Goal: Book appointment/travel/reservation

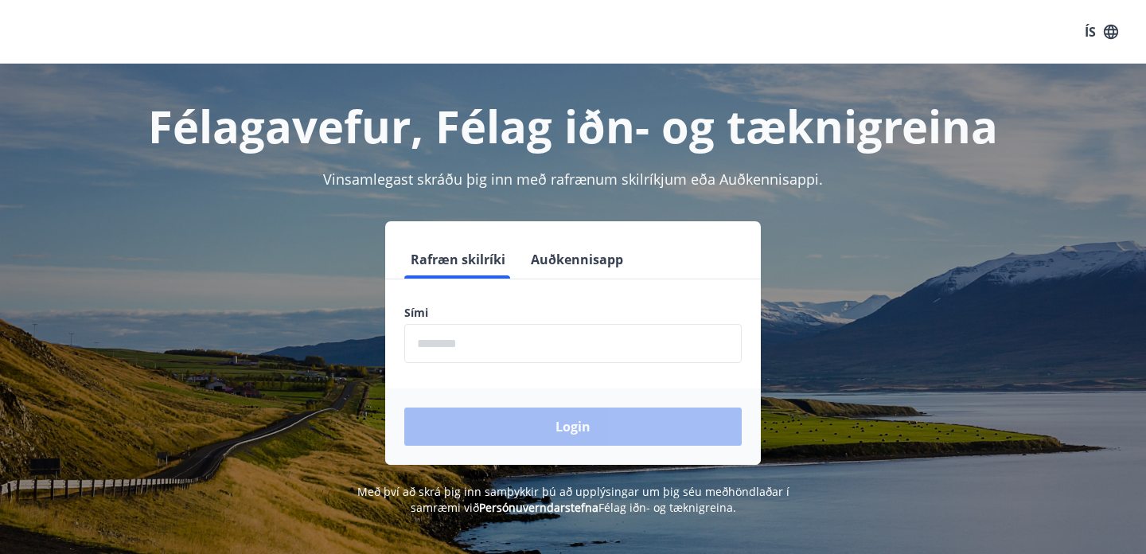
click at [579, 258] on button "Auðkennisapp" at bounding box center [577, 259] width 105 height 38
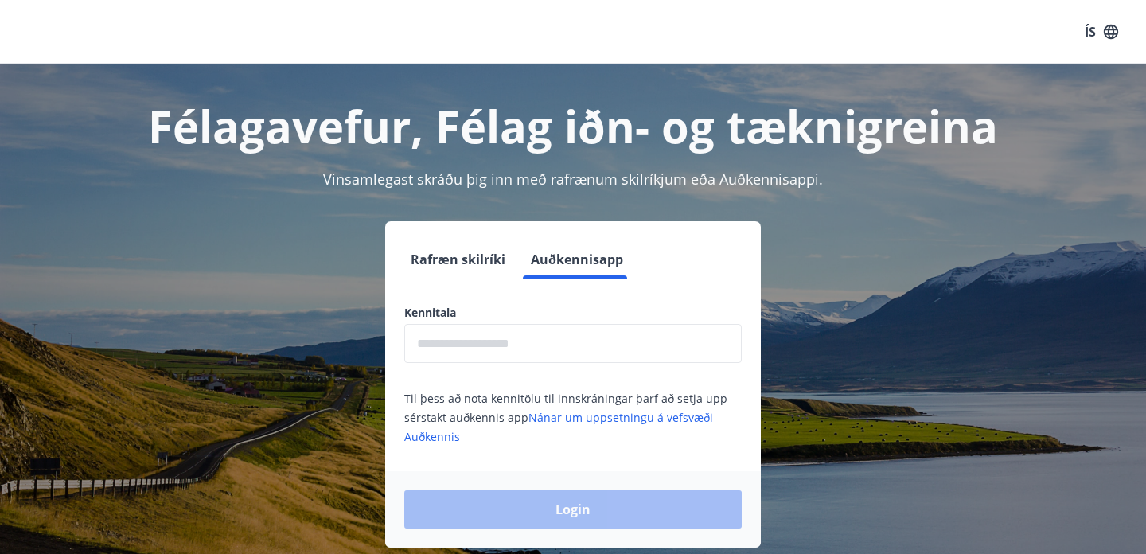
click at [496, 352] on input "text" at bounding box center [572, 343] width 337 height 39
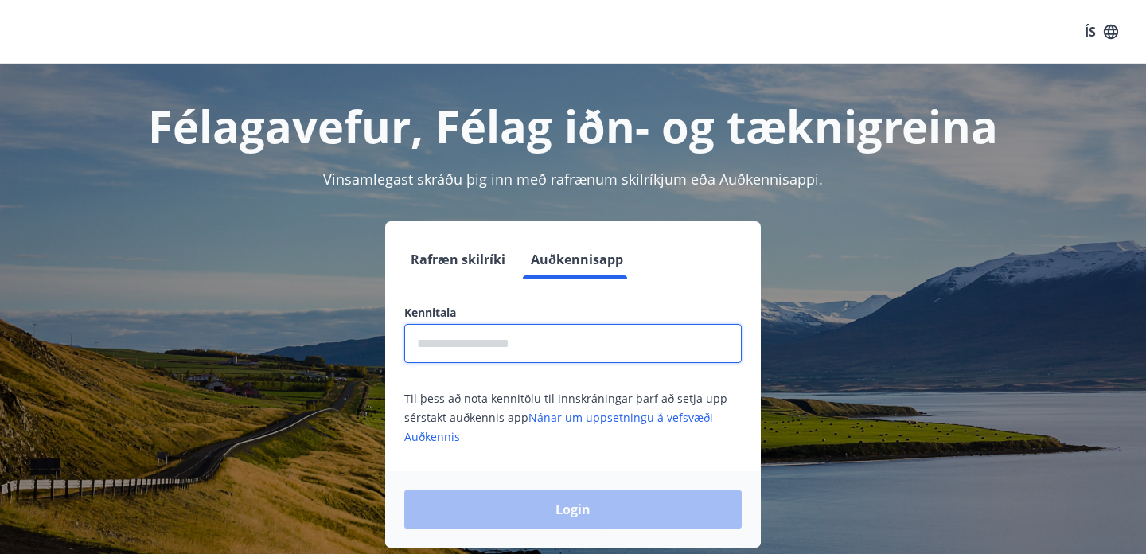
type input "**********"
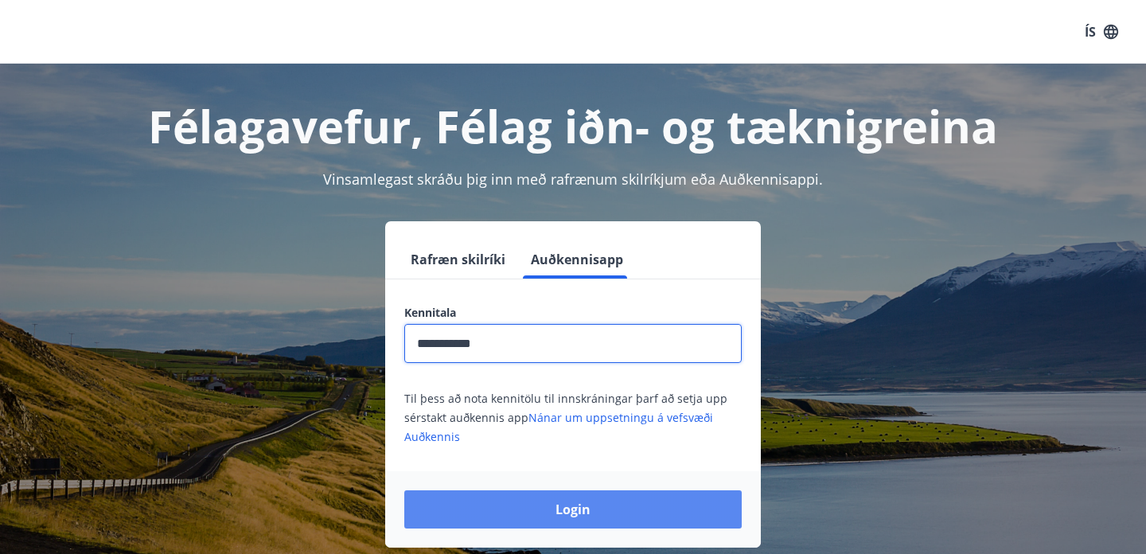
click at [529, 512] on button "Login" at bounding box center [572, 509] width 337 height 38
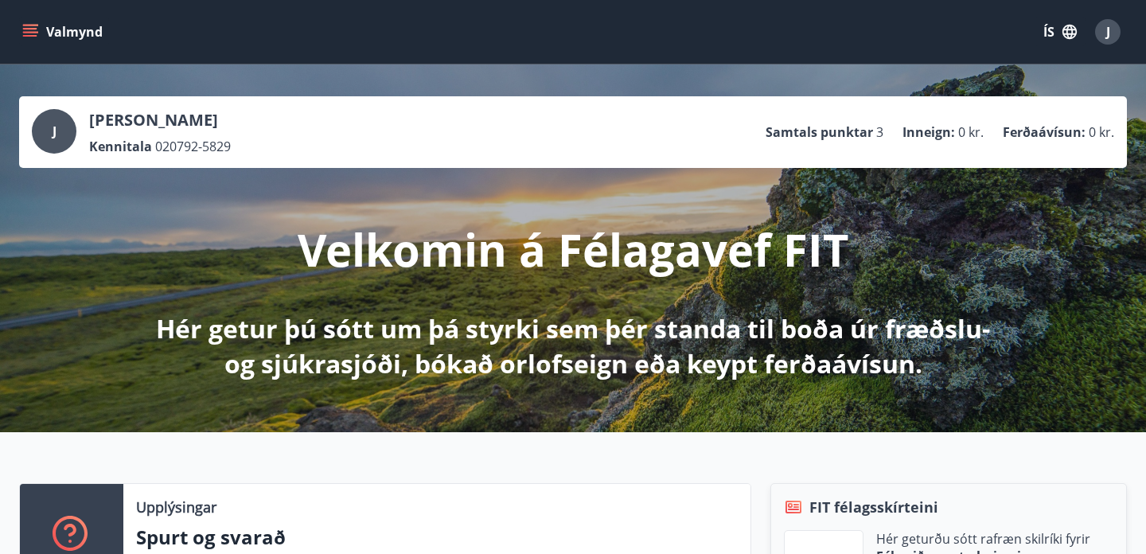
click at [1044, 27] on button "ÍS" at bounding box center [1060, 32] width 51 height 29
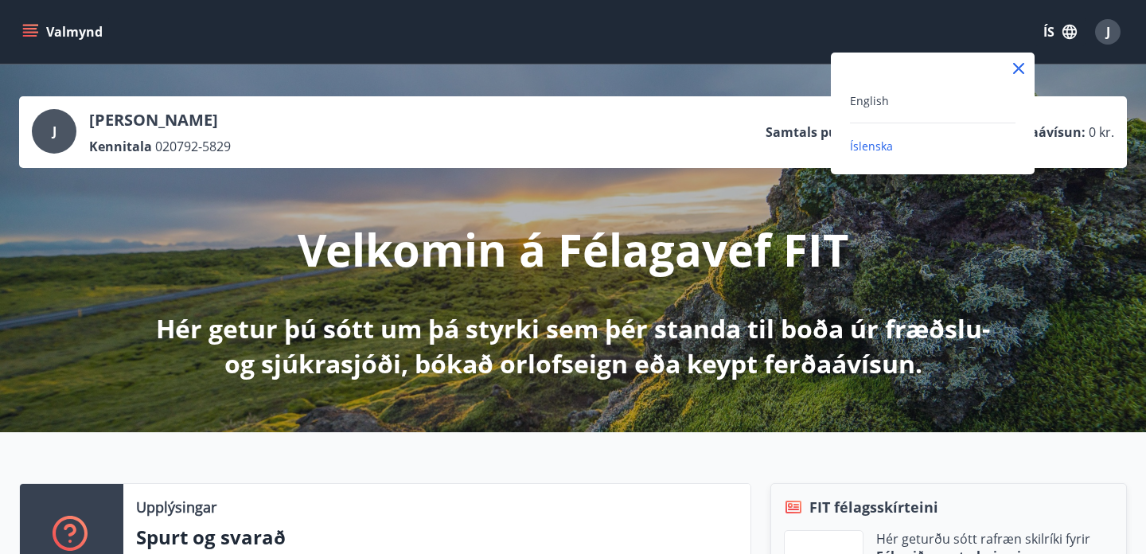
click at [872, 108] on div "English" at bounding box center [933, 100] width 166 height 19
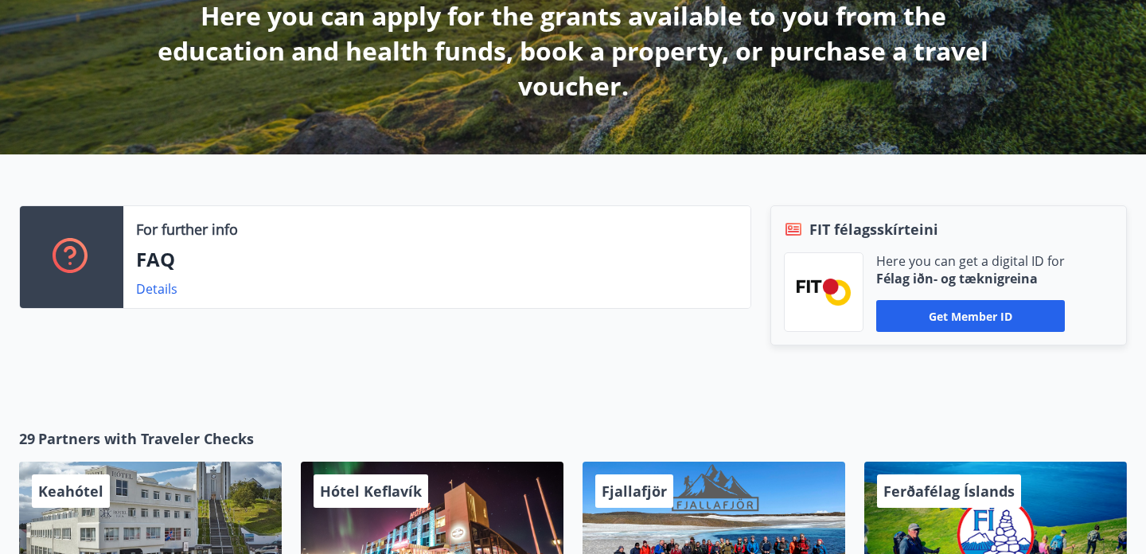
scroll to position [325, 0]
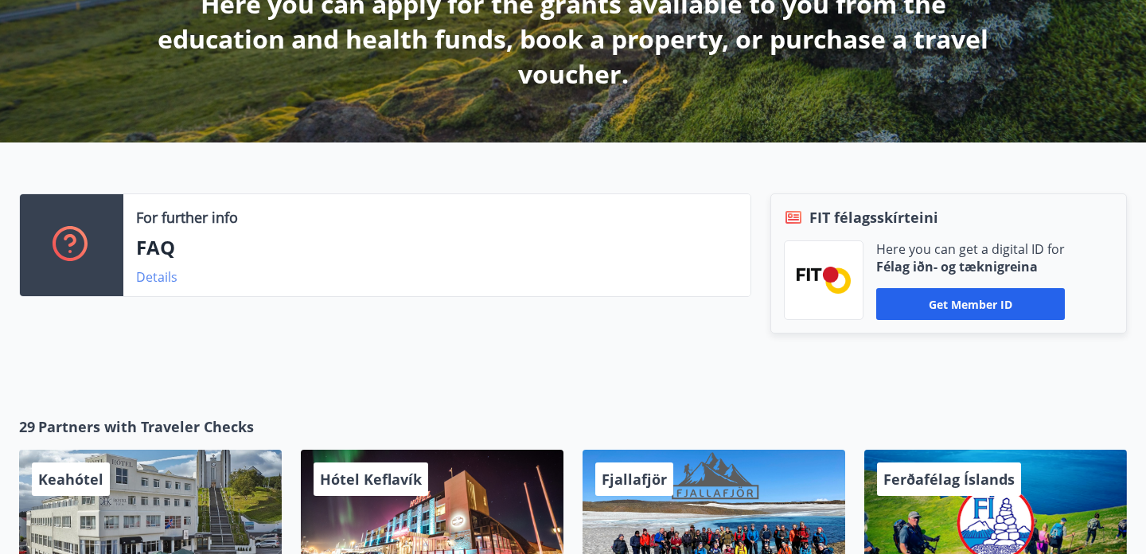
click at [147, 281] on link "Details" at bounding box center [156, 277] width 41 height 18
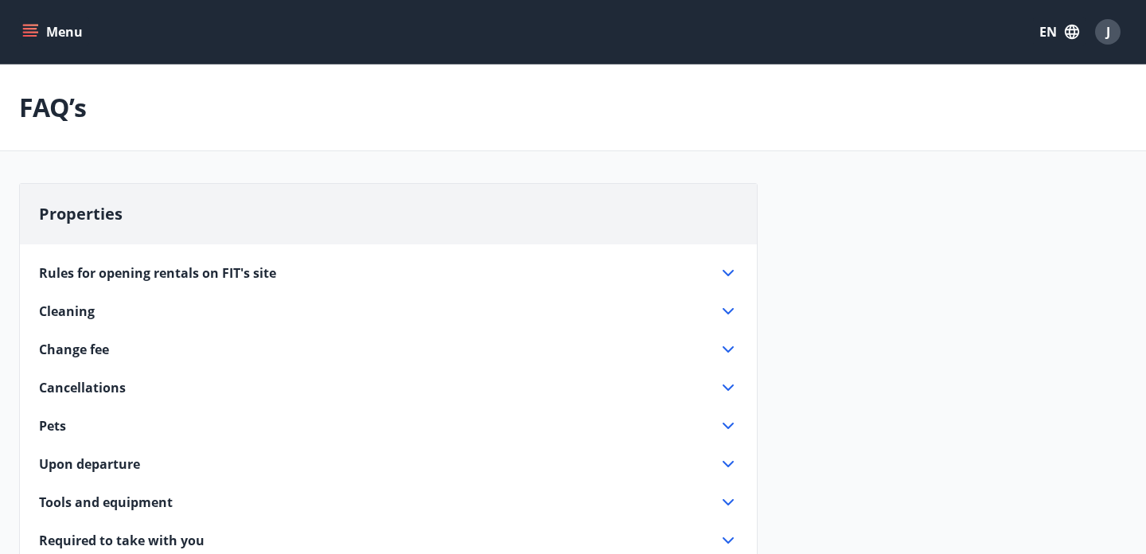
click at [53, 41] on button "Menu" at bounding box center [54, 32] width 70 height 29
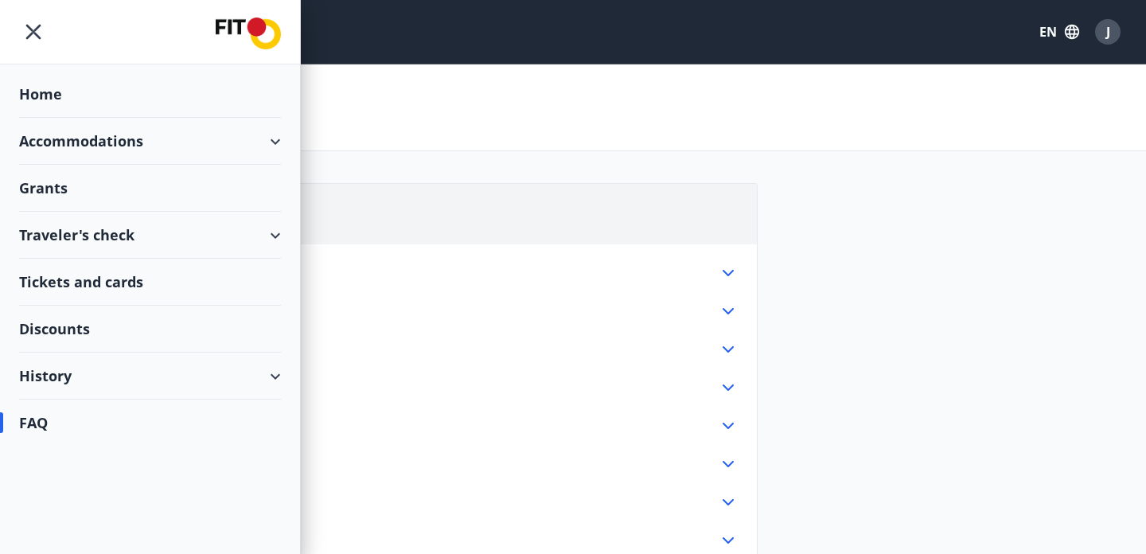
click at [1106, 39] on span "J" at bounding box center [1108, 32] width 4 height 18
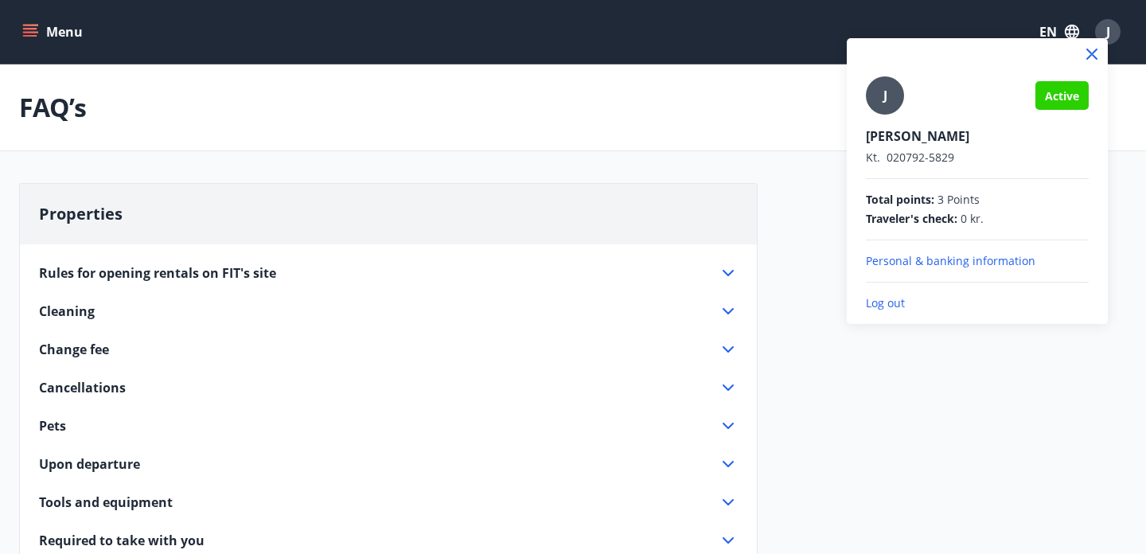
click at [930, 259] on p "Personal & banking information" at bounding box center [977, 261] width 223 height 16
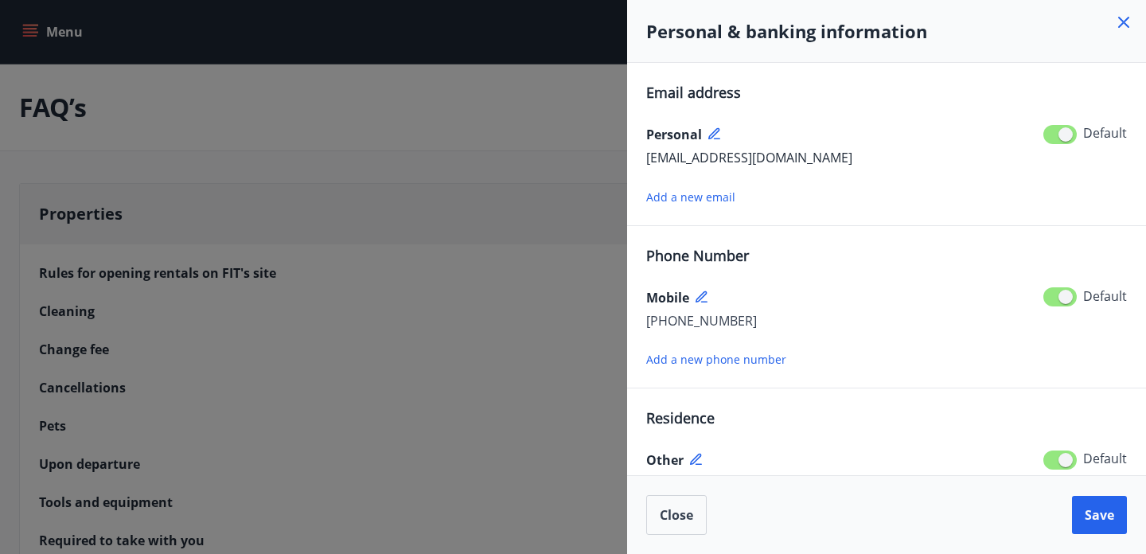
click at [1122, 21] on icon at bounding box center [1123, 22] width 11 height 11
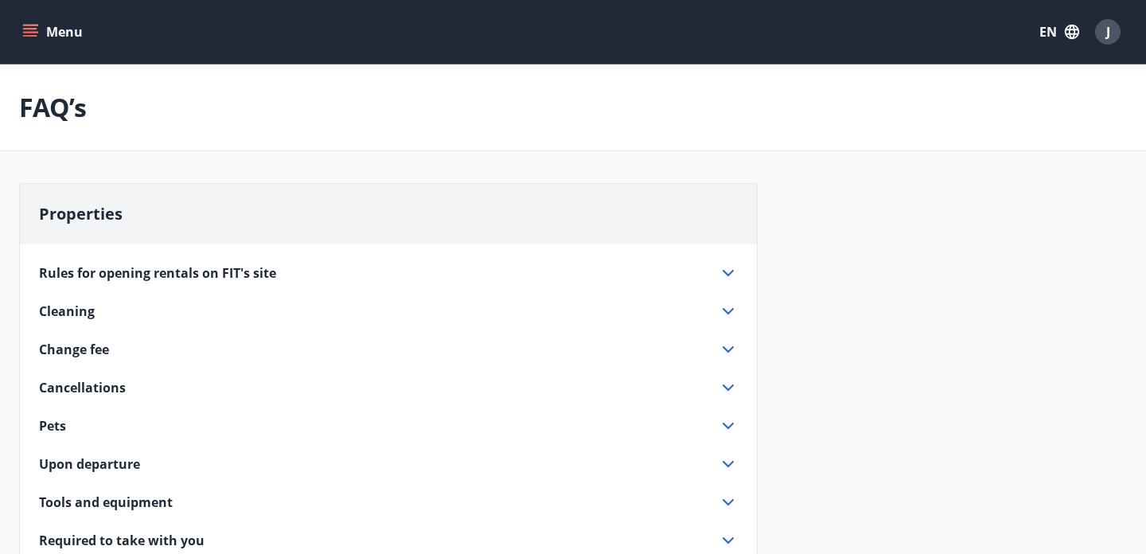
click at [42, 39] on button "Menu" at bounding box center [54, 32] width 70 height 29
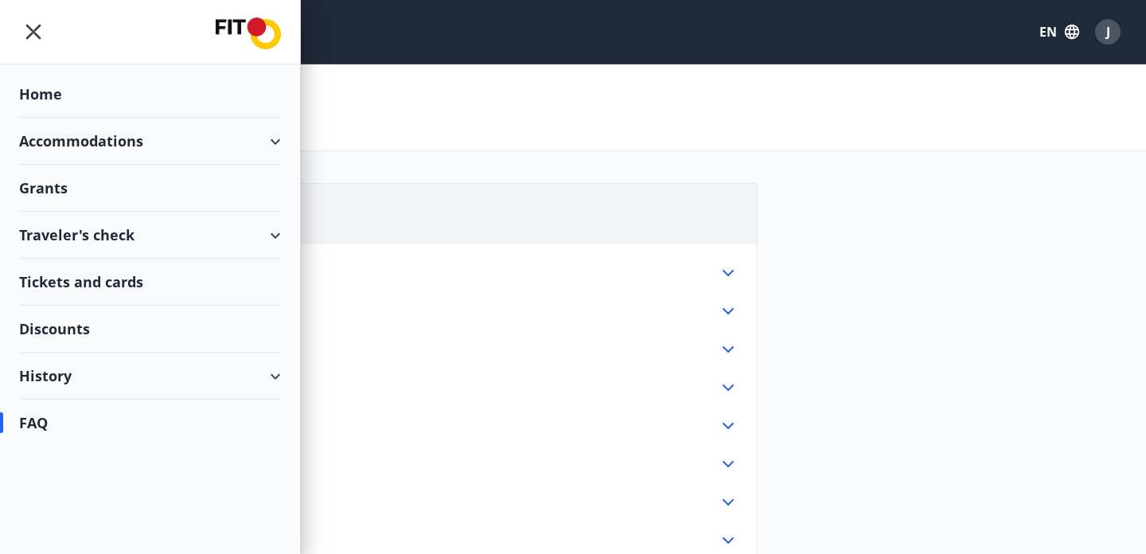
click at [49, 140] on div "Accommodations" at bounding box center [150, 141] width 262 height 47
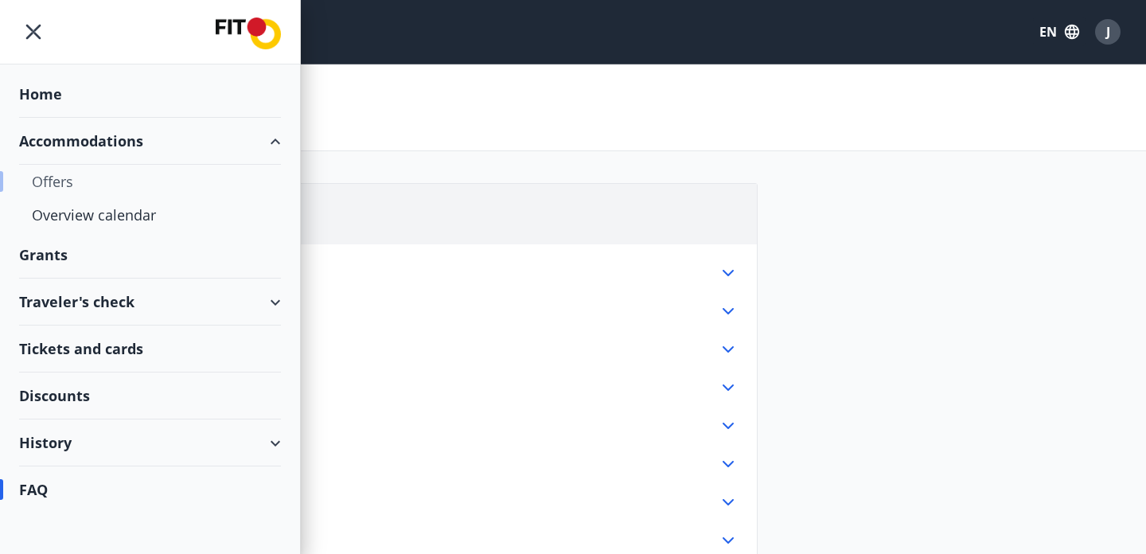
click at [53, 185] on div "Offers" at bounding box center [150, 181] width 236 height 33
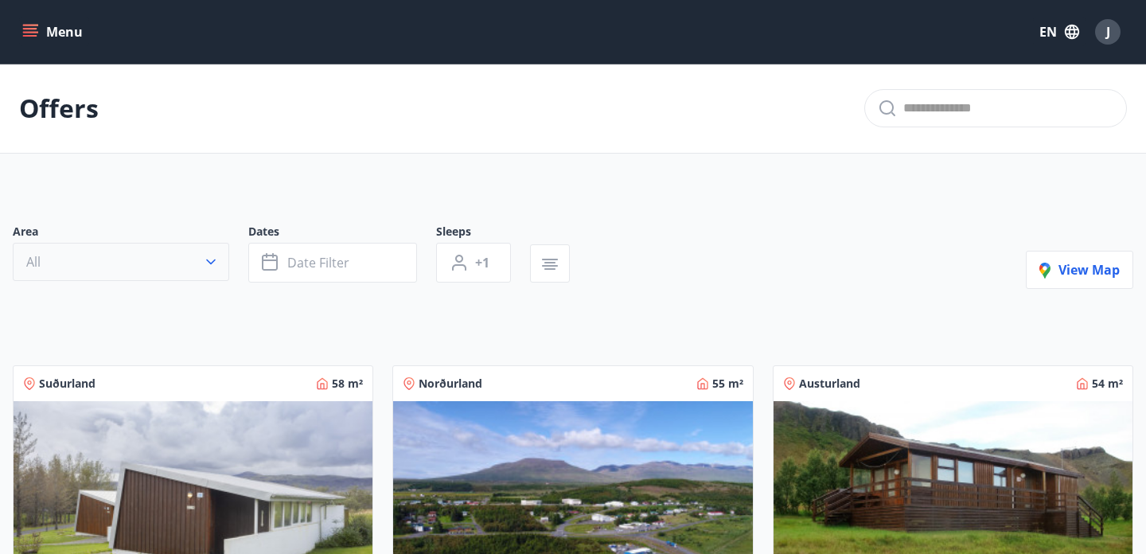
click at [207, 262] on icon "button" at bounding box center [211, 262] width 16 height 16
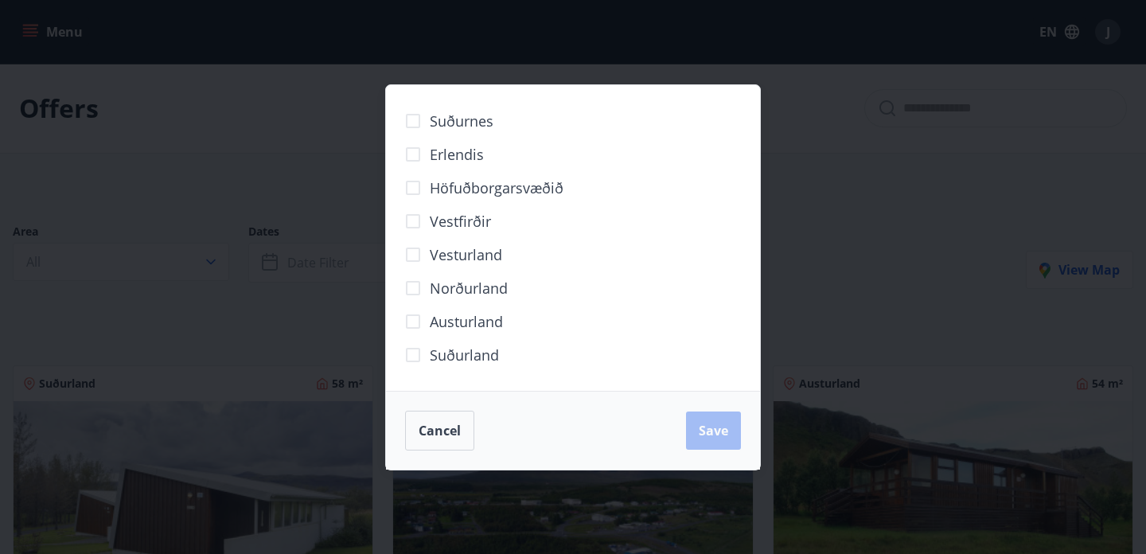
click at [250, 189] on div "Suðurnes Erlendis Höfuðborgarsvæðið [GEOGRAPHIC_DATA] [GEOGRAPHIC_DATA] [GEOGRA…" at bounding box center [573, 277] width 1146 height 554
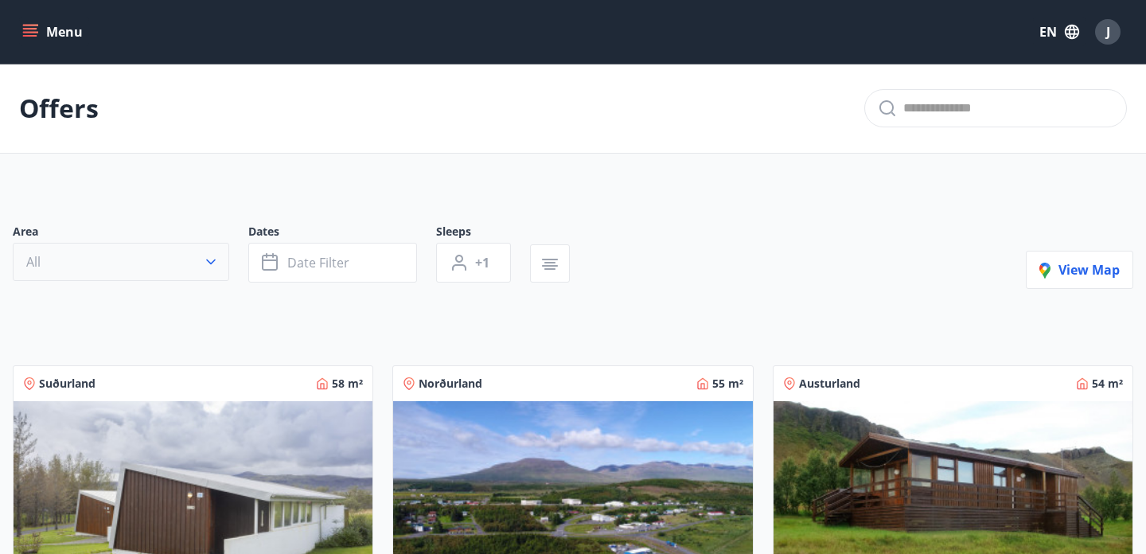
click at [213, 259] on icon "button" at bounding box center [211, 262] width 16 height 16
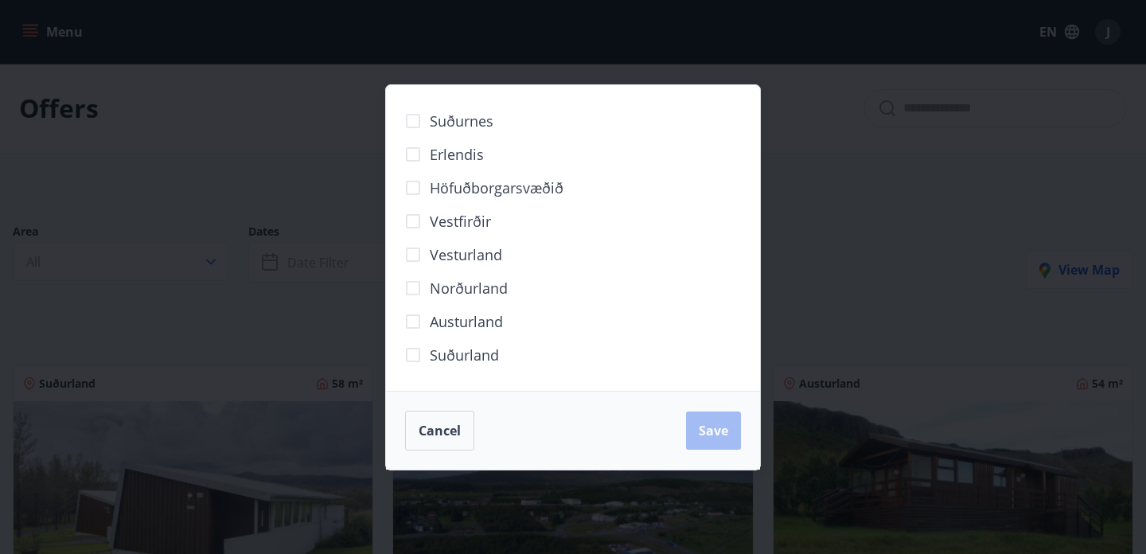
click at [440, 357] on span "Suðurland" at bounding box center [464, 355] width 69 height 21
click at [739, 431] on button "Save" at bounding box center [713, 431] width 55 height 38
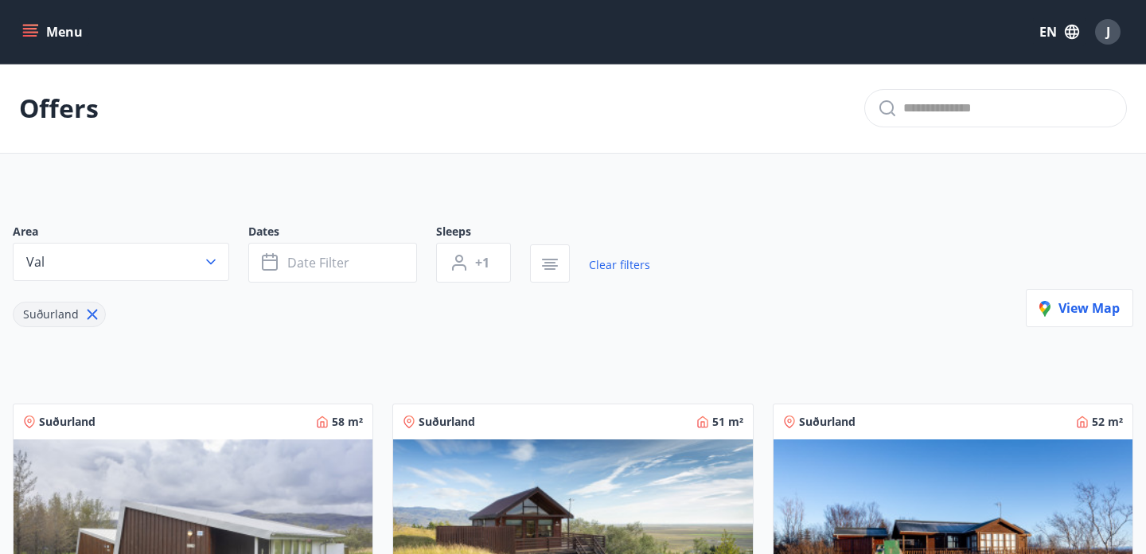
click at [316, 260] on span "Date filter" at bounding box center [318, 263] width 62 height 18
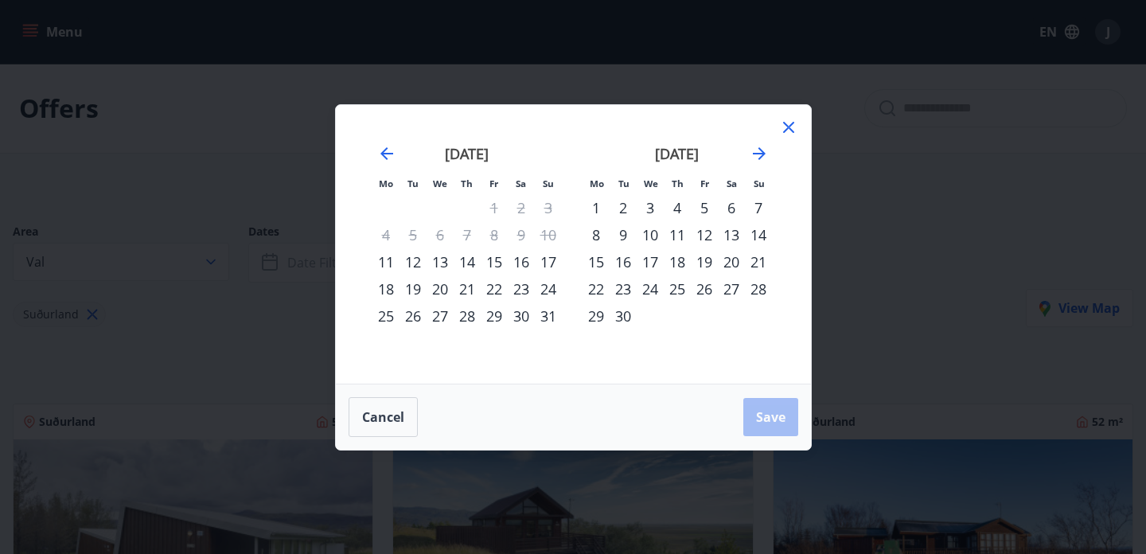
click at [497, 287] on div "22" at bounding box center [494, 288] width 27 height 27
click at [547, 293] on div "24" at bounding box center [548, 288] width 27 height 27
click at [763, 416] on span "Save" at bounding box center [770, 417] width 29 height 18
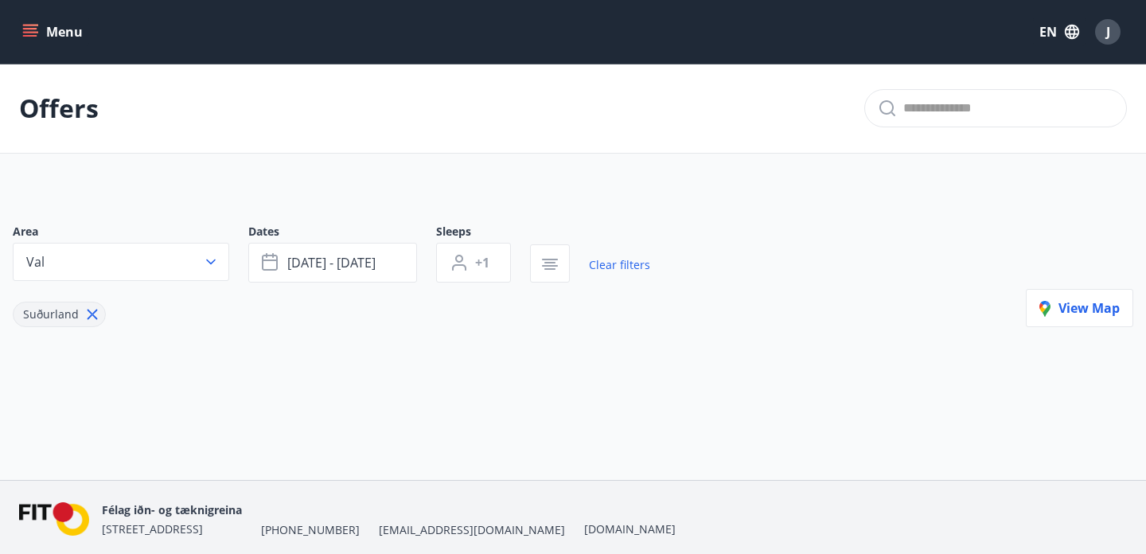
scroll to position [60, 0]
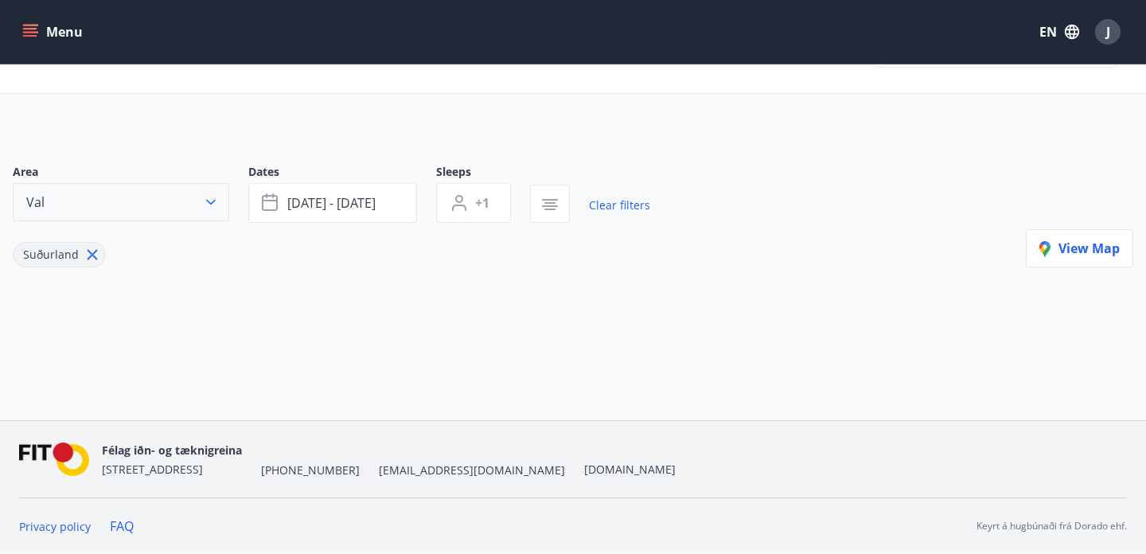
click at [214, 209] on icon "button" at bounding box center [211, 202] width 16 height 16
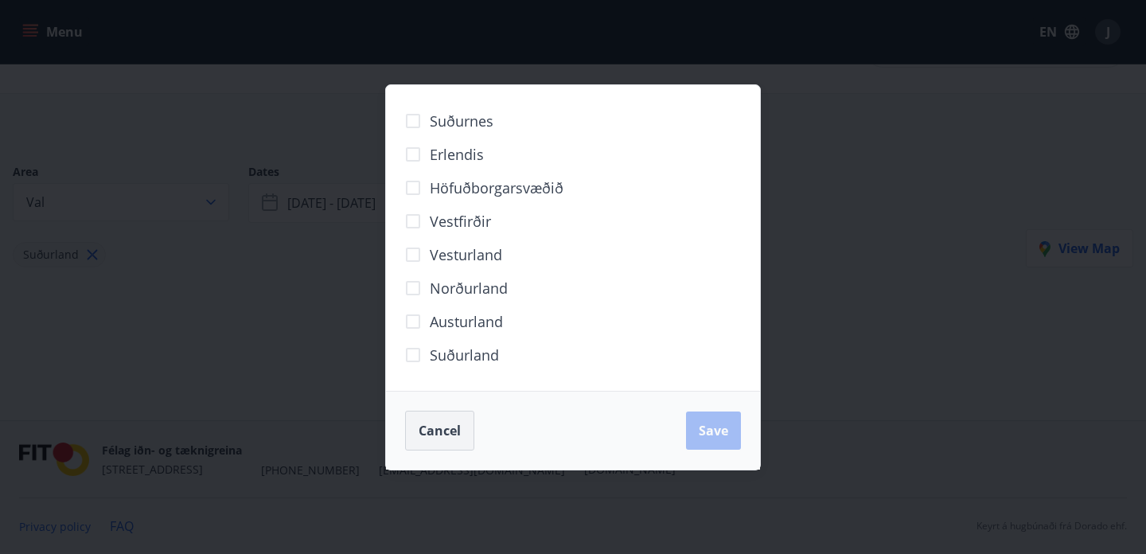
click at [455, 433] on span "Cancel" at bounding box center [440, 431] width 42 height 18
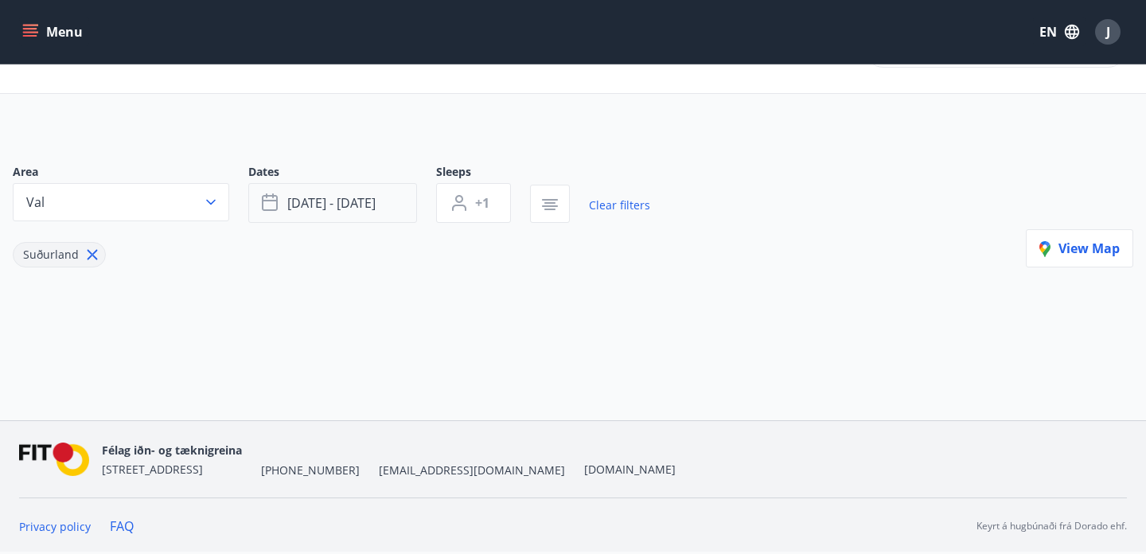
click at [379, 211] on button "[DATE] - [DATE]" at bounding box center [332, 203] width 169 height 40
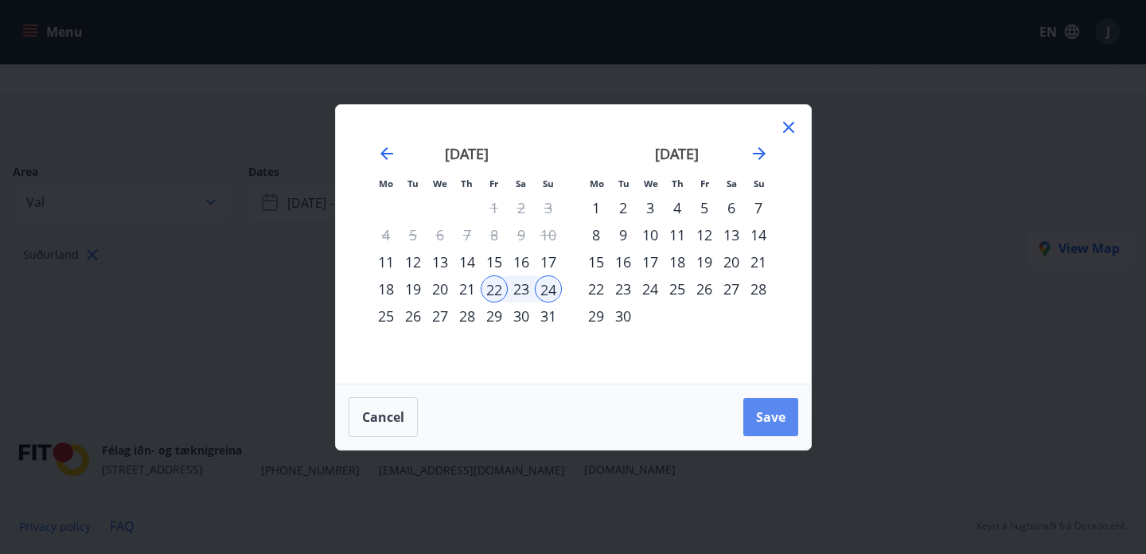
click at [776, 416] on span "Save" at bounding box center [770, 417] width 29 height 18
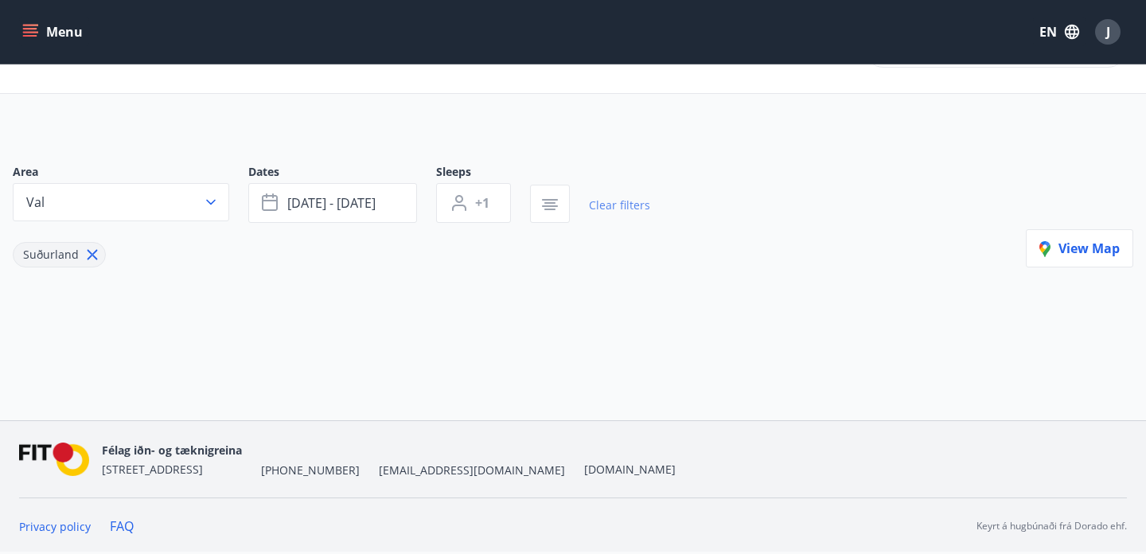
click at [626, 210] on link "Clear filters" at bounding box center [619, 205] width 61 height 35
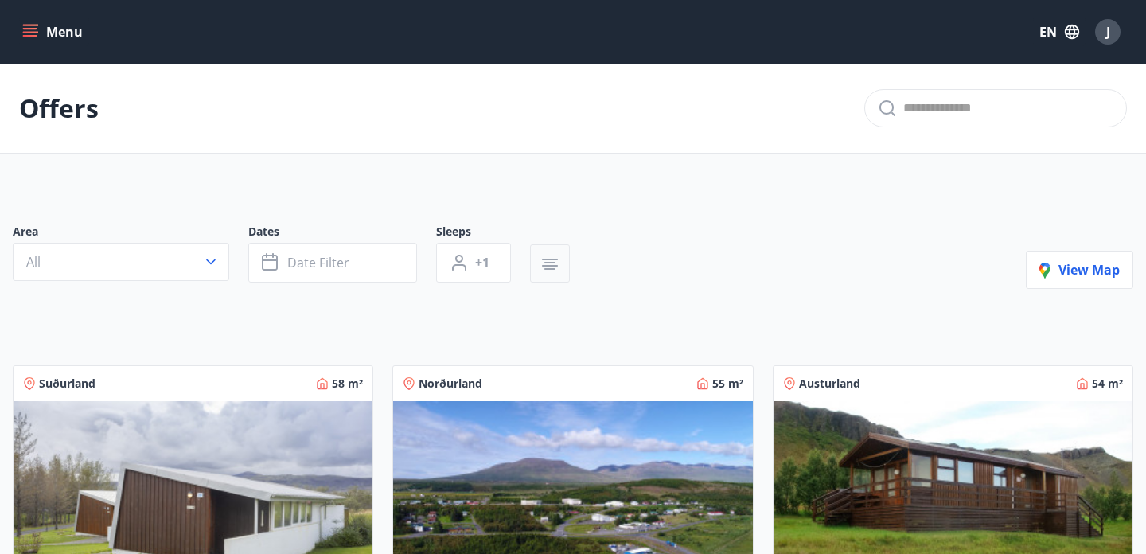
click at [542, 270] on icon "button" at bounding box center [549, 264] width 19 height 19
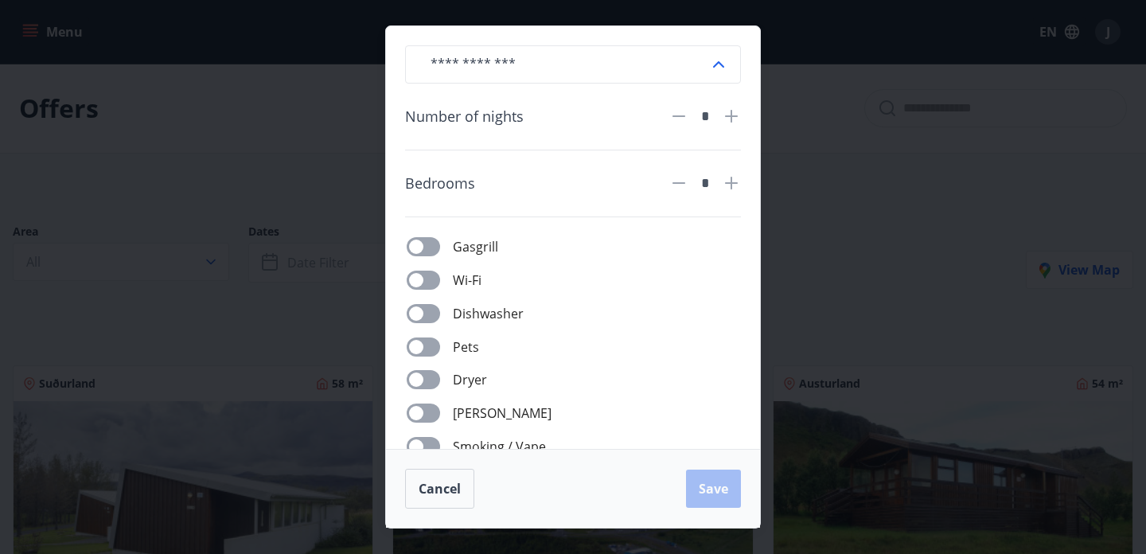
click at [853, 161] on div "​ Number of nights * Bedrooms * Gasgrill Wi-Fi Dishwasher Pets Dryer Jacuzzi Sm…" at bounding box center [573, 277] width 1146 height 554
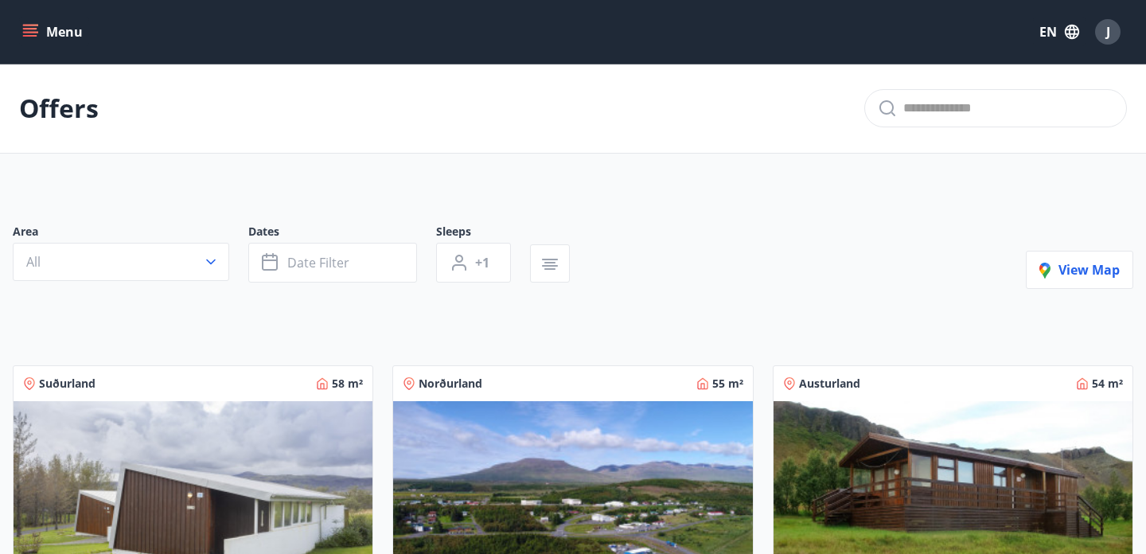
click at [52, 40] on button "Menu" at bounding box center [54, 32] width 70 height 29
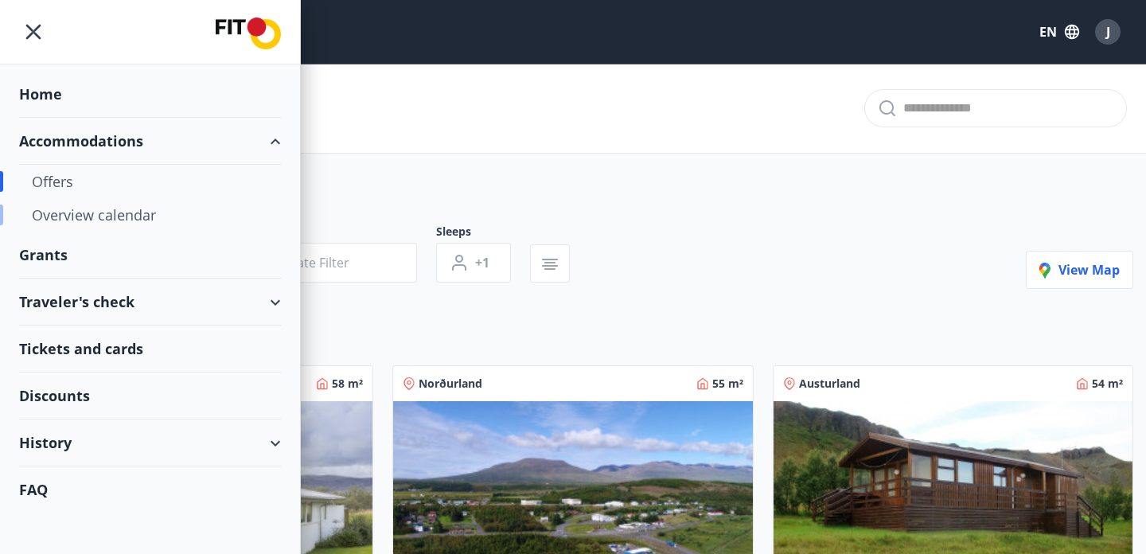
click at [123, 217] on div "Overview calendar" at bounding box center [150, 214] width 236 height 33
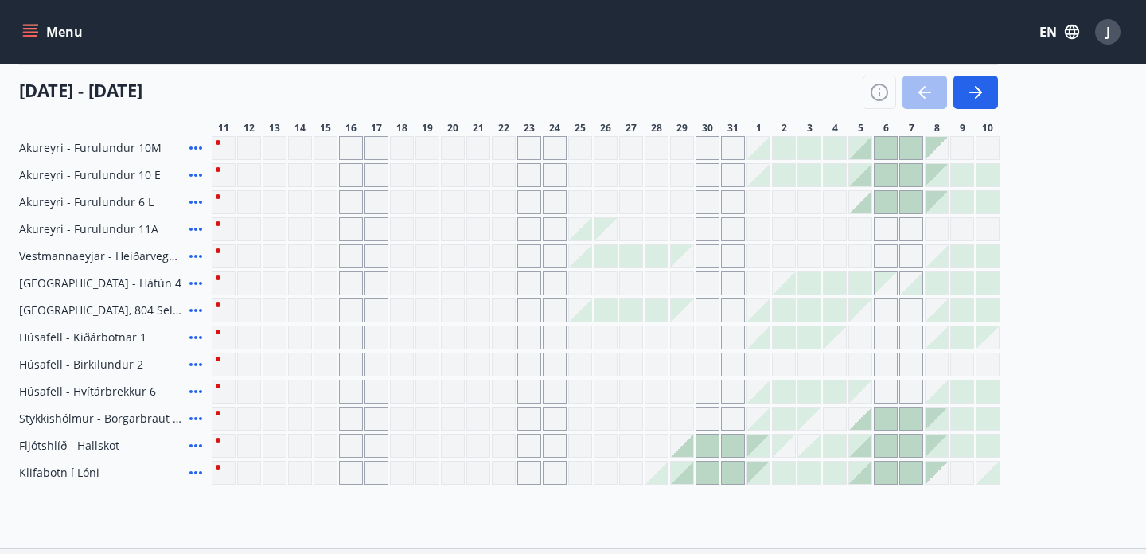
scroll to position [700, 0]
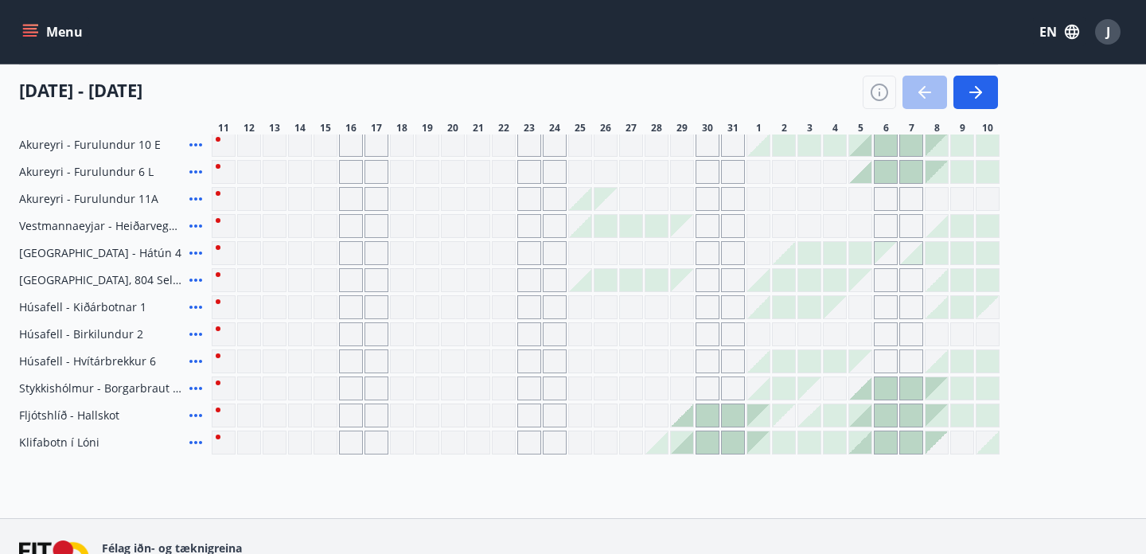
click at [690, 418] on div at bounding box center [682, 415] width 22 height 22
click at [707, 418] on div at bounding box center [707, 415] width 22 height 22
click at [76, 414] on span "Fljótshlíð - Hallskot" at bounding box center [69, 416] width 100 height 16
click at [192, 416] on icon at bounding box center [195, 415] width 13 height 3
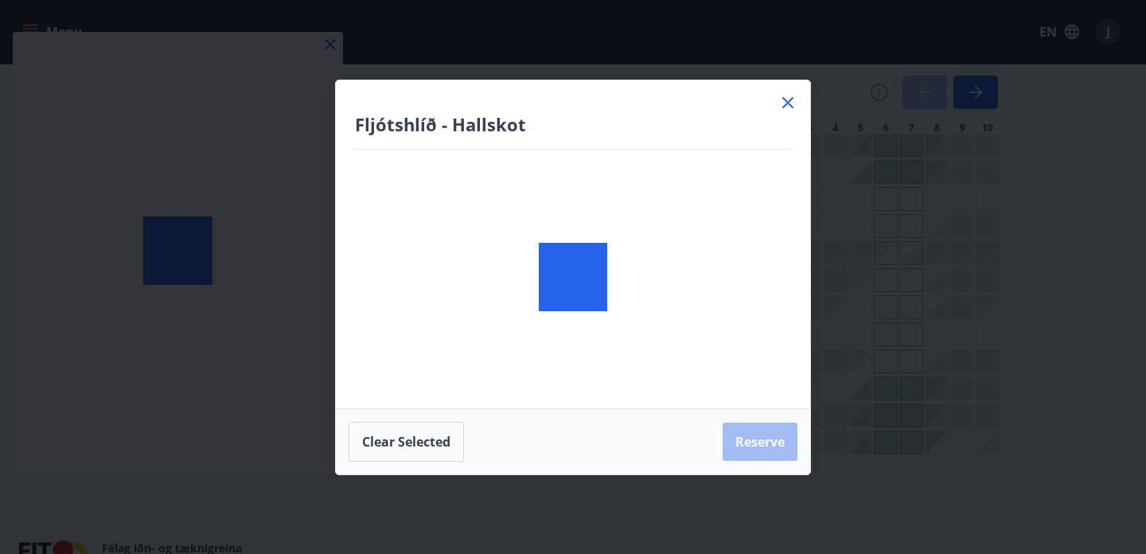
click at [193, 417] on div "Fljótshlíð - Hallskot Clear selected Reserve" at bounding box center [573, 277] width 1146 height 554
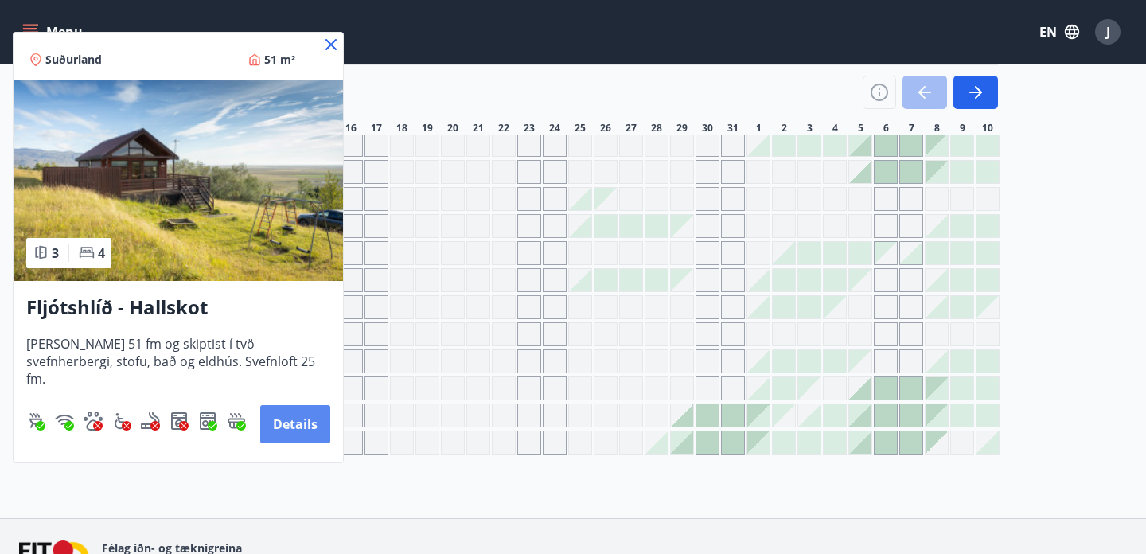
click at [289, 426] on button "Details" at bounding box center [295, 424] width 70 height 38
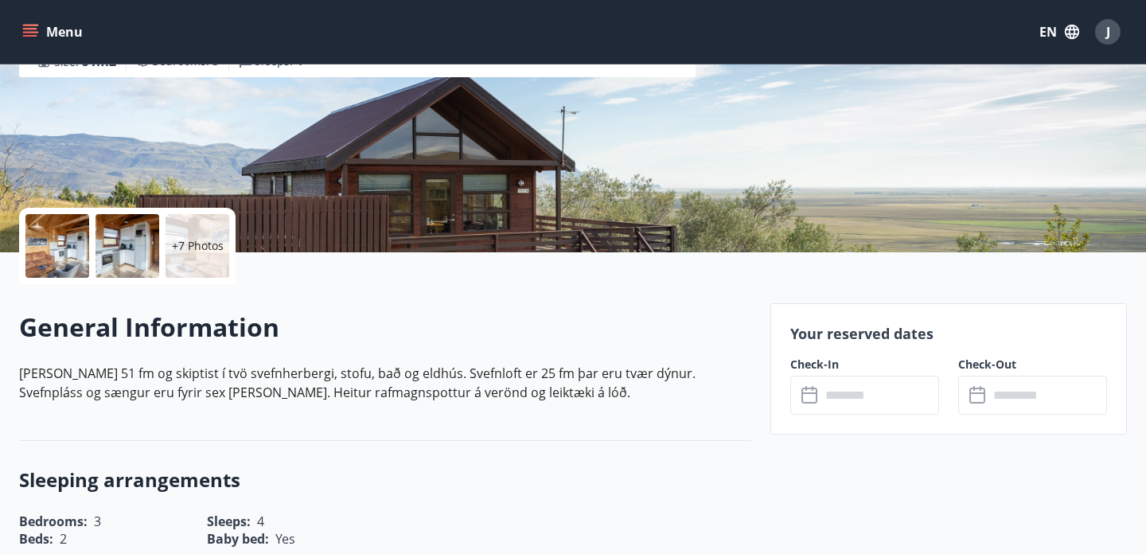
scroll to position [228, 0]
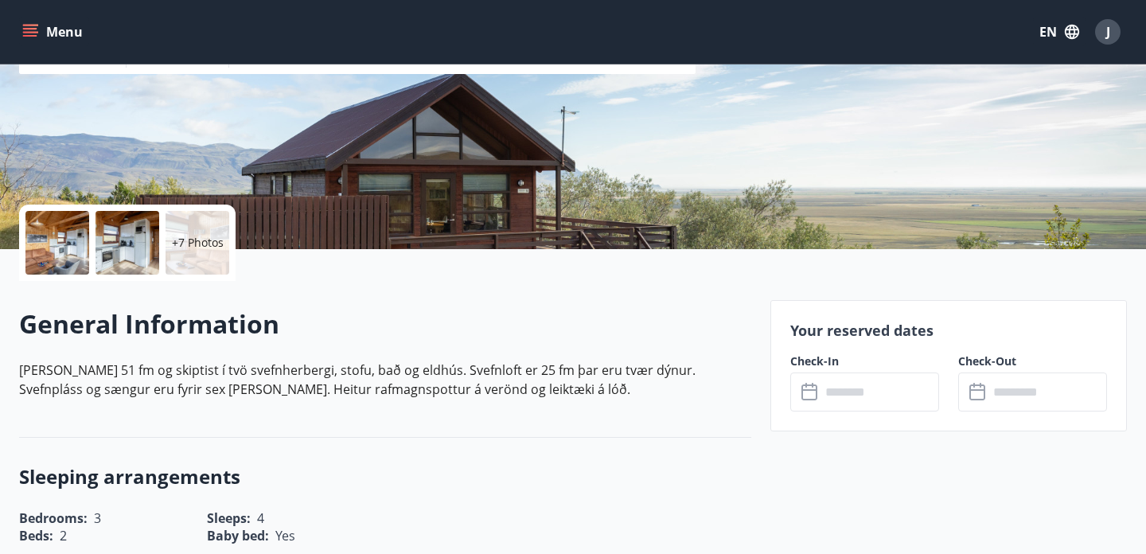
click at [870, 396] on input "text" at bounding box center [880, 392] width 119 height 39
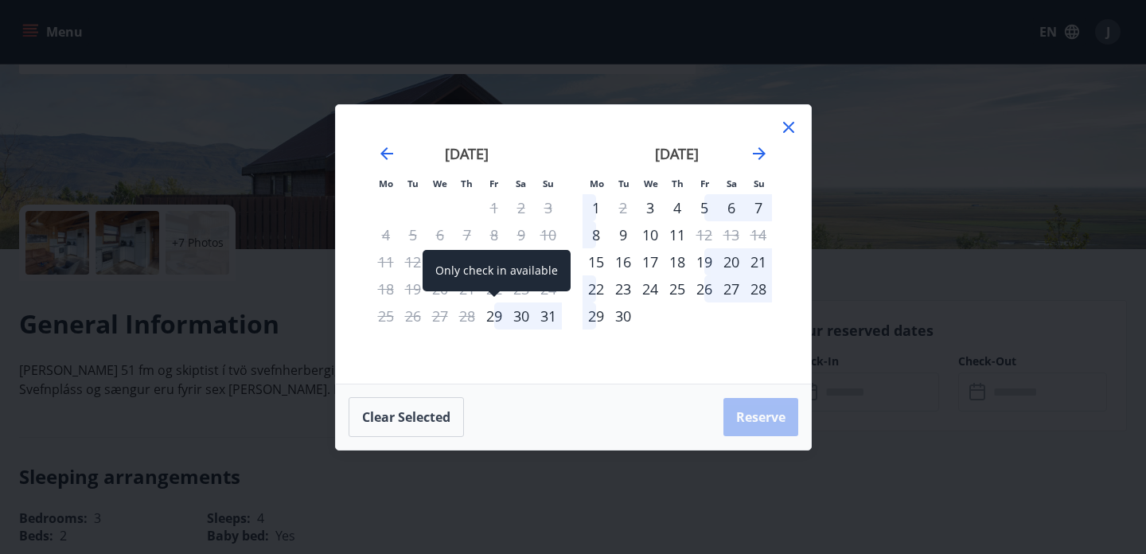
click at [491, 323] on div "29" at bounding box center [494, 315] width 27 height 27
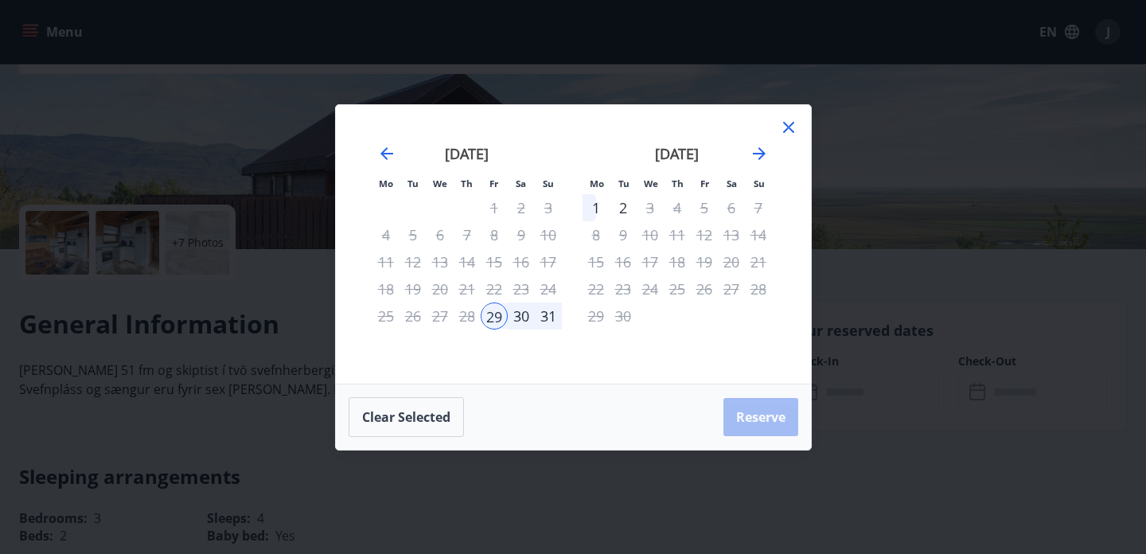
click at [591, 206] on div "1" at bounding box center [596, 207] width 27 height 27
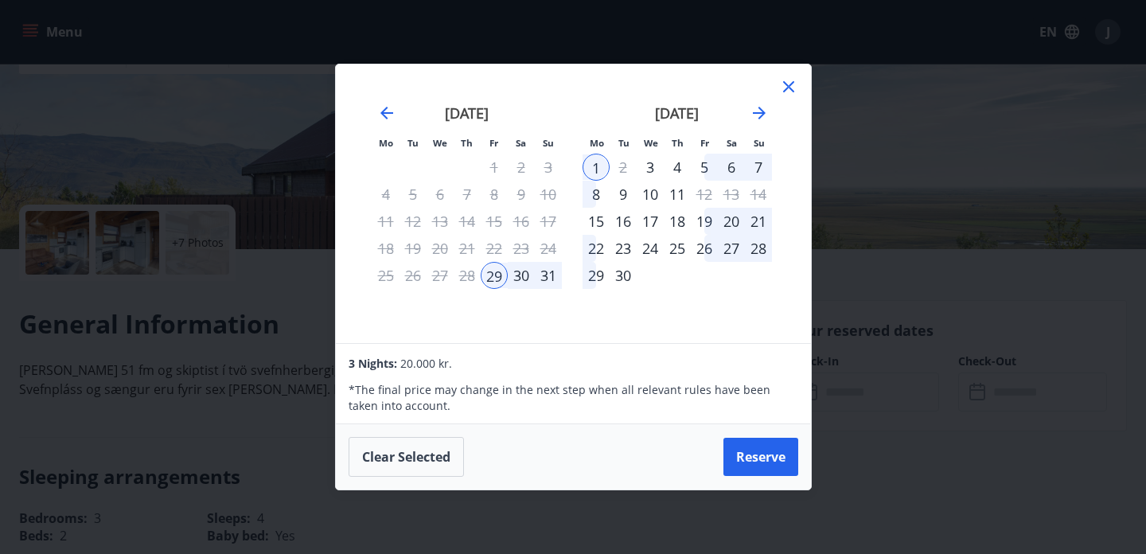
click at [545, 278] on div "31" at bounding box center [548, 275] width 27 height 27
click at [498, 274] on div "29" at bounding box center [494, 275] width 27 height 27
click at [599, 162] on div "1" at bounding box center [596, 167] width 27 height 27
click at [520, 277] on div "30" at bounding box center [521, 275] width 27 height 27
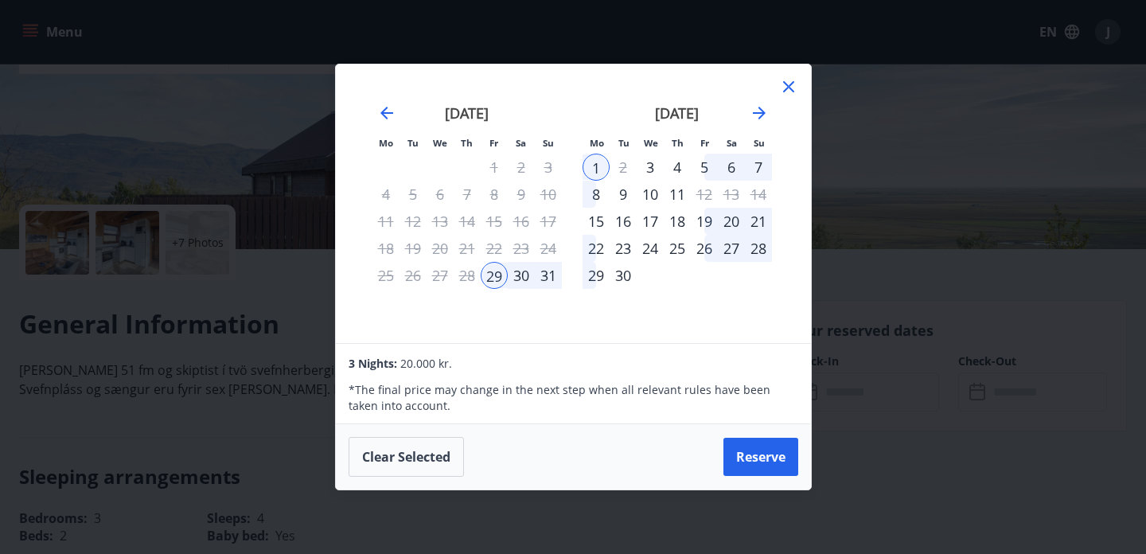
click at [535, 277] on div "31" at bounding box center [548, 275] width 27 height 27
click at [386, 116] on icon "Move backward to switch to the previous month." at bounding box center [386, 112] width 19 height 19
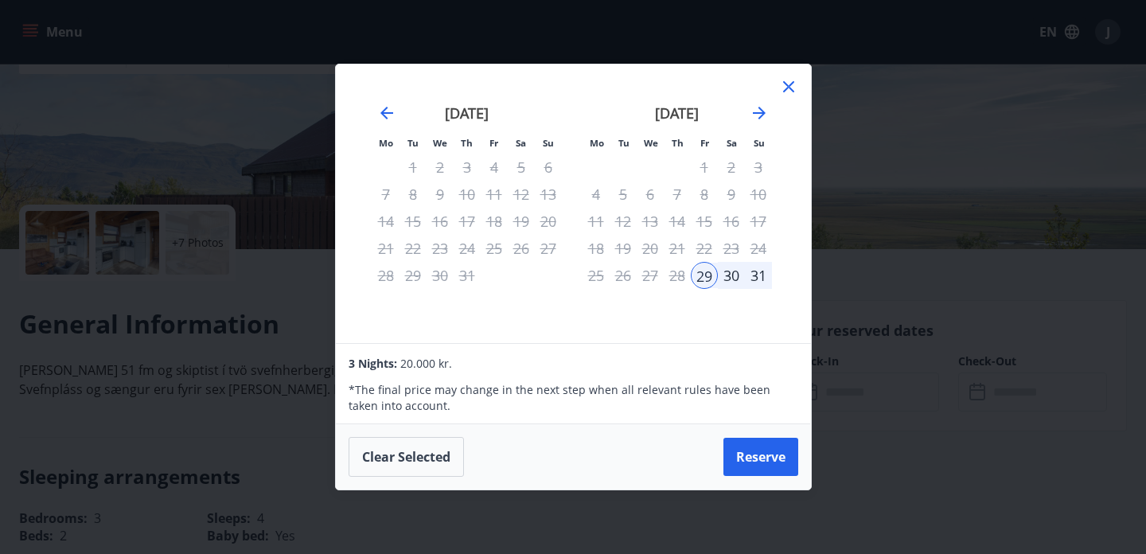
click at [729, 280] on div "30" at bounding box center [731, 275] width 27 height 27
click at [755, 115] on icon "Move forward to switch to the next month." at bounding box center [759, 112] width 19 height 19
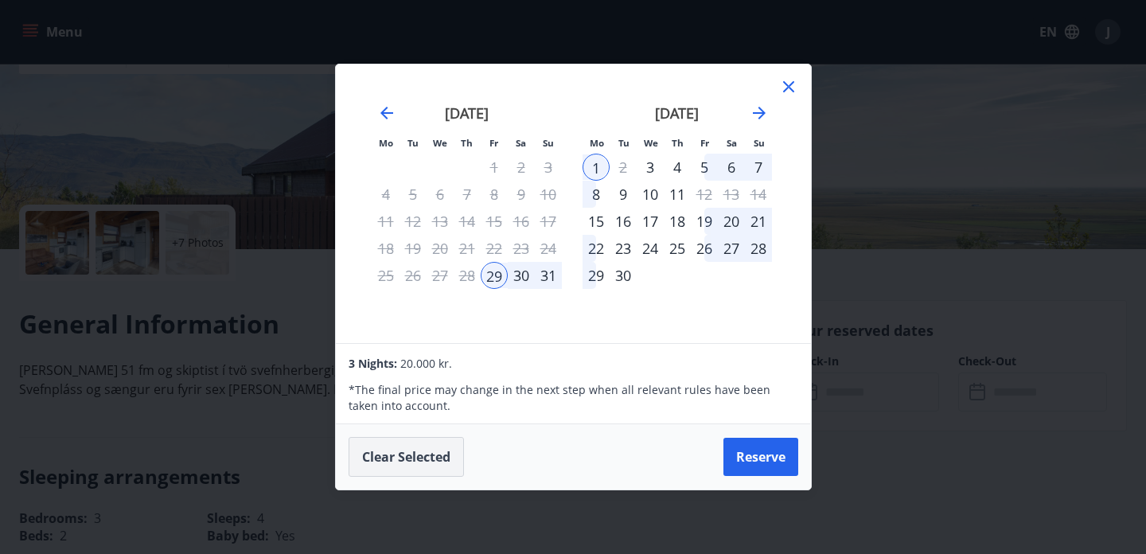
click at [419, 457] on button "Clear selected" at bounding box center [406, 457] width 115 height 40
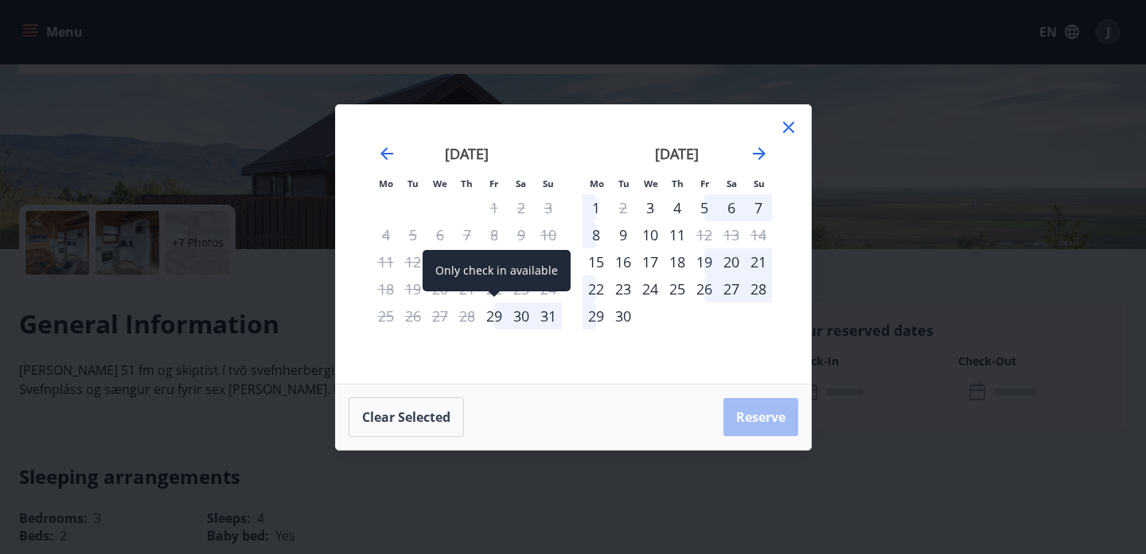
click at [496, 317] on div "29" at bounding box center [494, 315] width 27 height 27
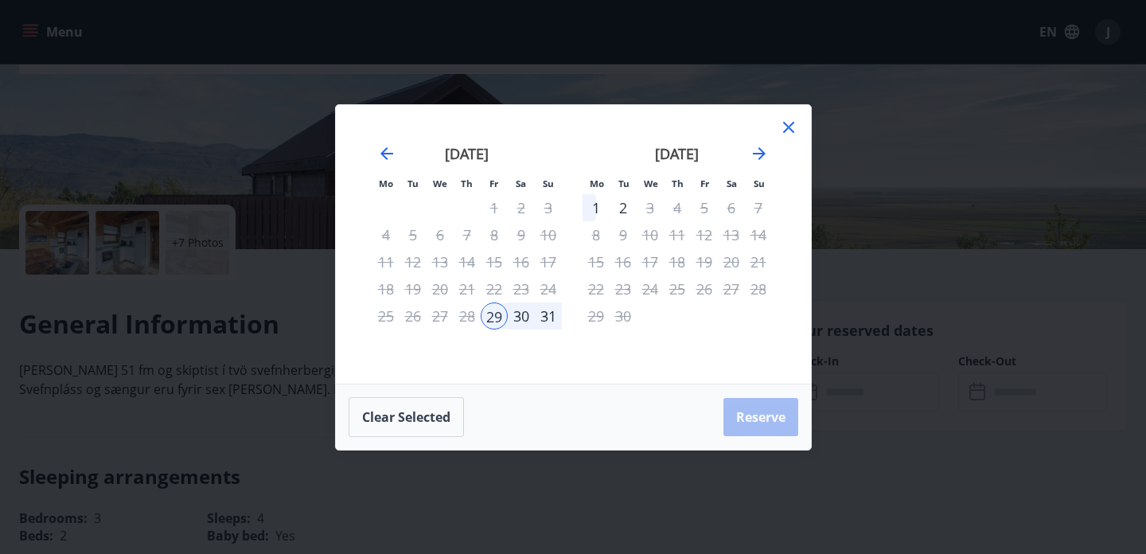
click at [518, 318] on div "30" at bounding box center [521, 315] width 27 height 27
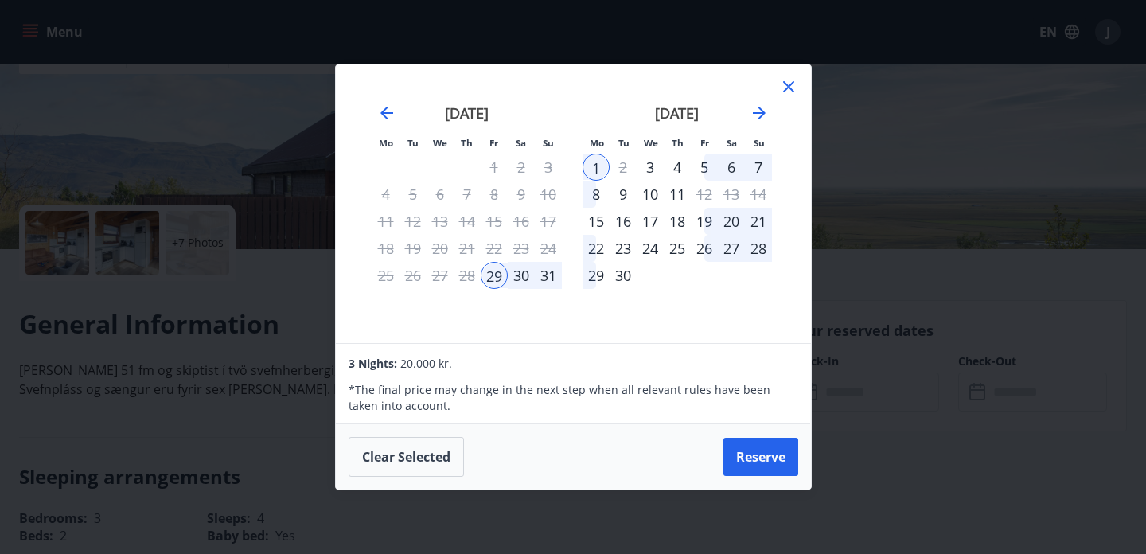
click at [548, 280] on div "31" at bounding box center [548, 275] width 27 height 27
click at [792, 88] on icon at bounding box center [788, 86] width 19 height 19
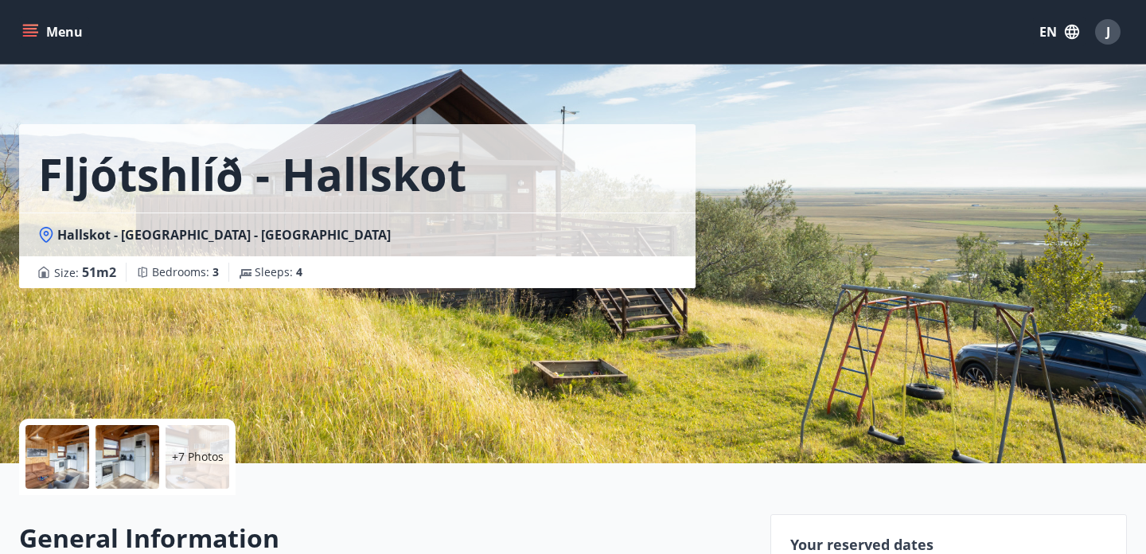
scroll to position [0, 0]
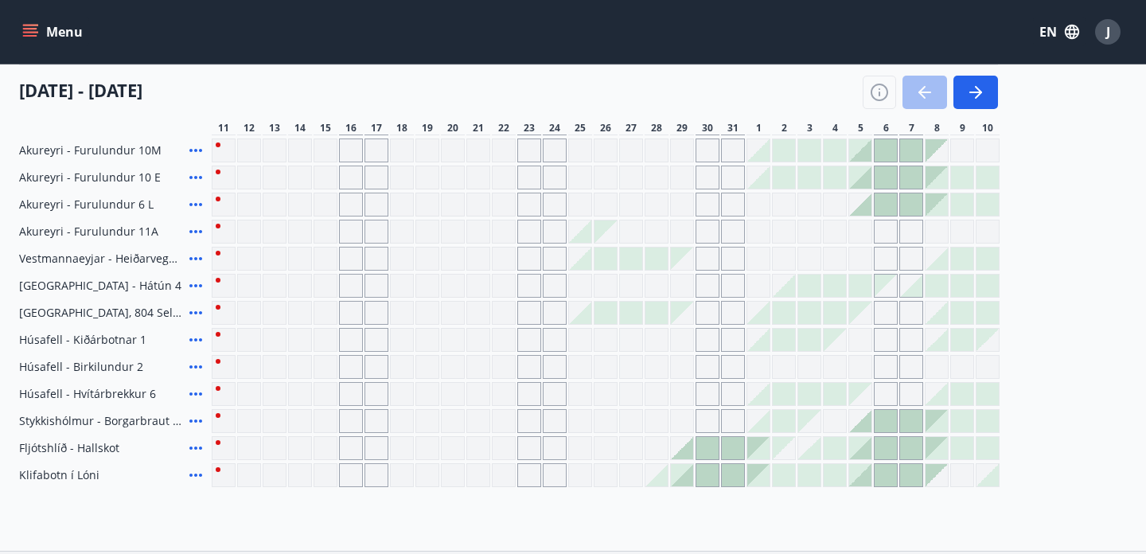
scroll to position [798, 0]
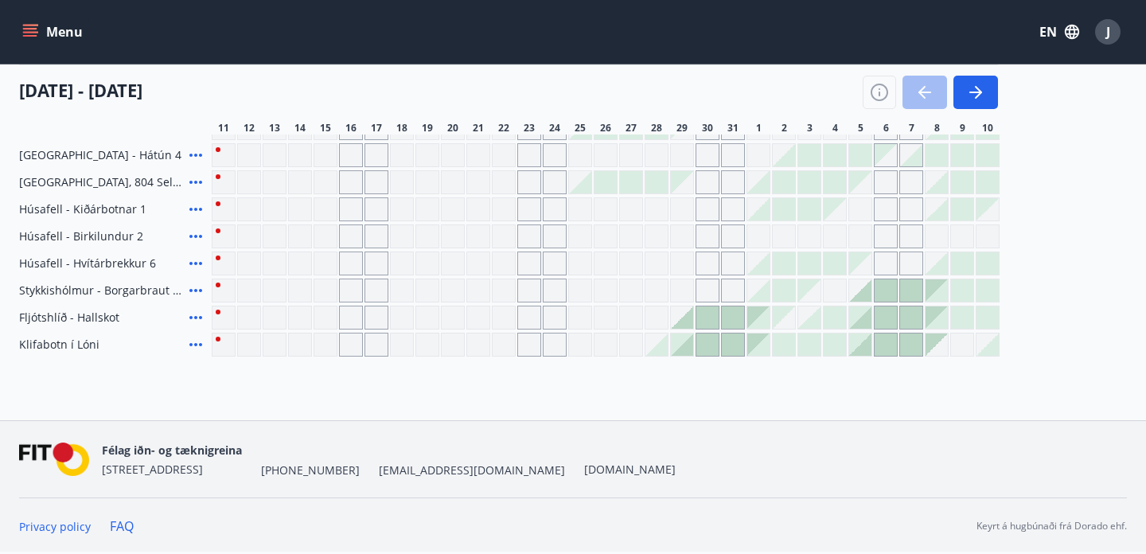
click at [198, 343] on icon at bounding box center [195, 344] width 19 height 19
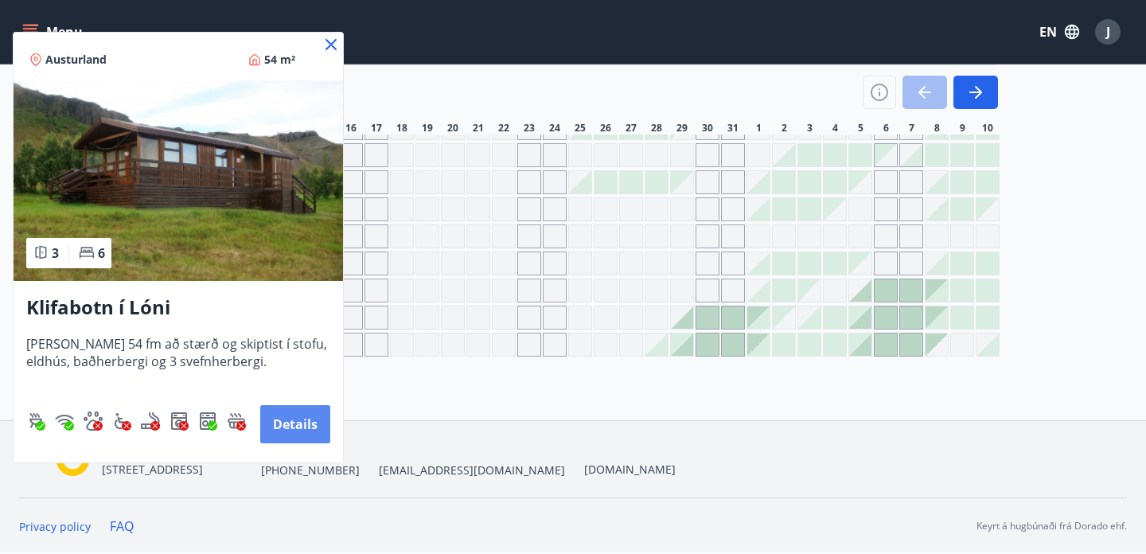
click at [301, 427] on button "Details" at bounding box center [295, 424] width 70 height 38
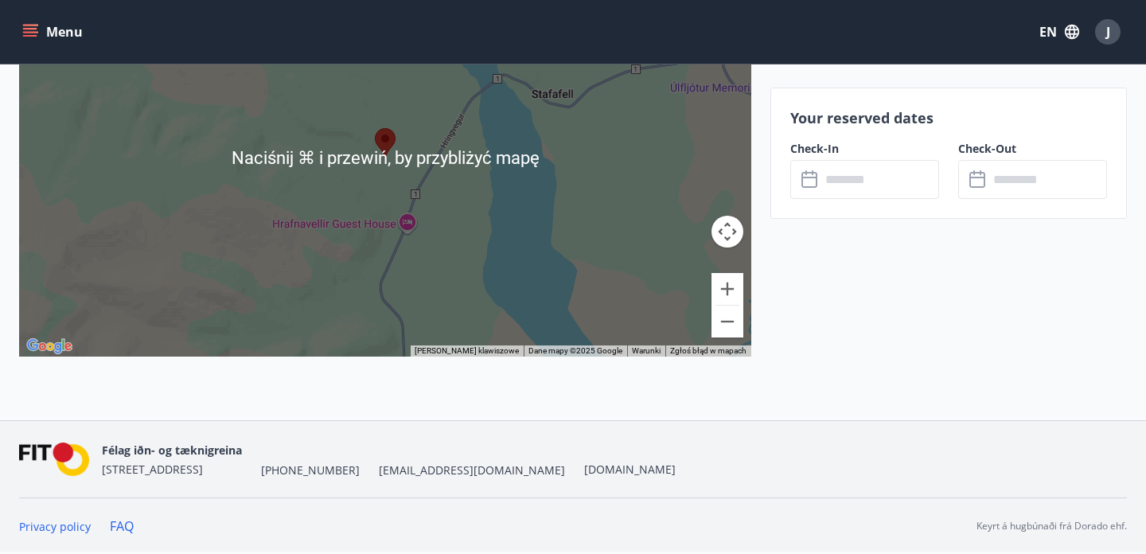
scroll to position [2206, 0]
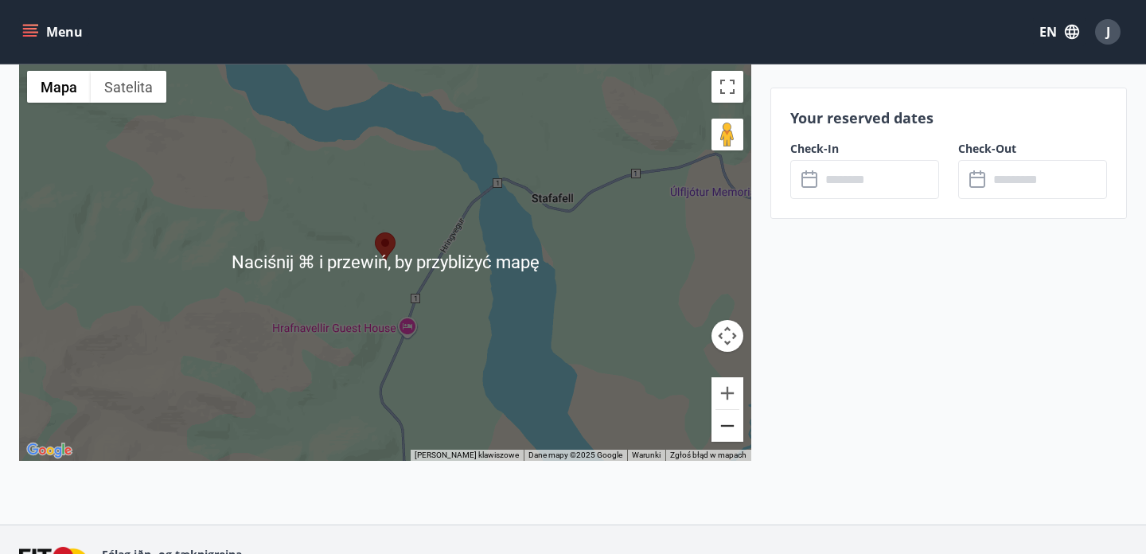
click at [733, 423] on button "Pomniejsz" at bounding box center [728, 426] width 32 height 32
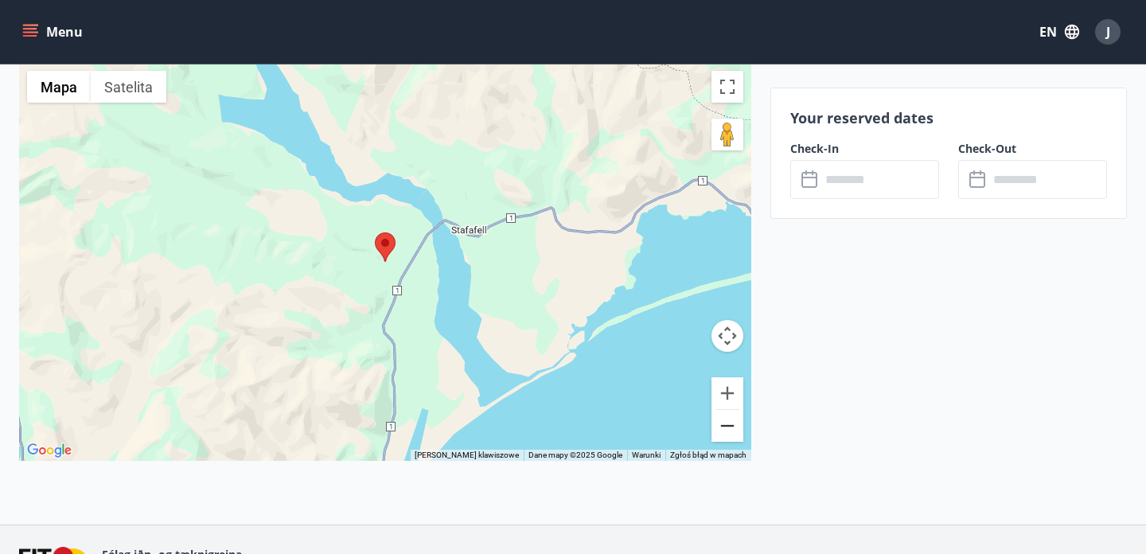
click at [733, 423] on button "Pomniejsz" at bounding box center [728, 426] width 32 height 32
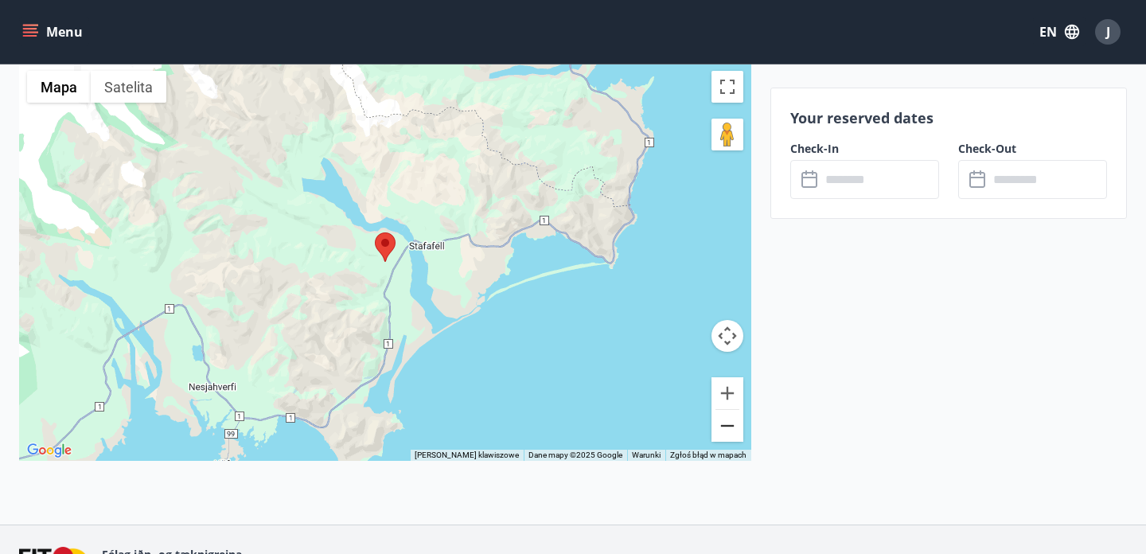
click at [733, 423] on button "Pomniejsz" at bounding box center [728, 426] width 32 height 32
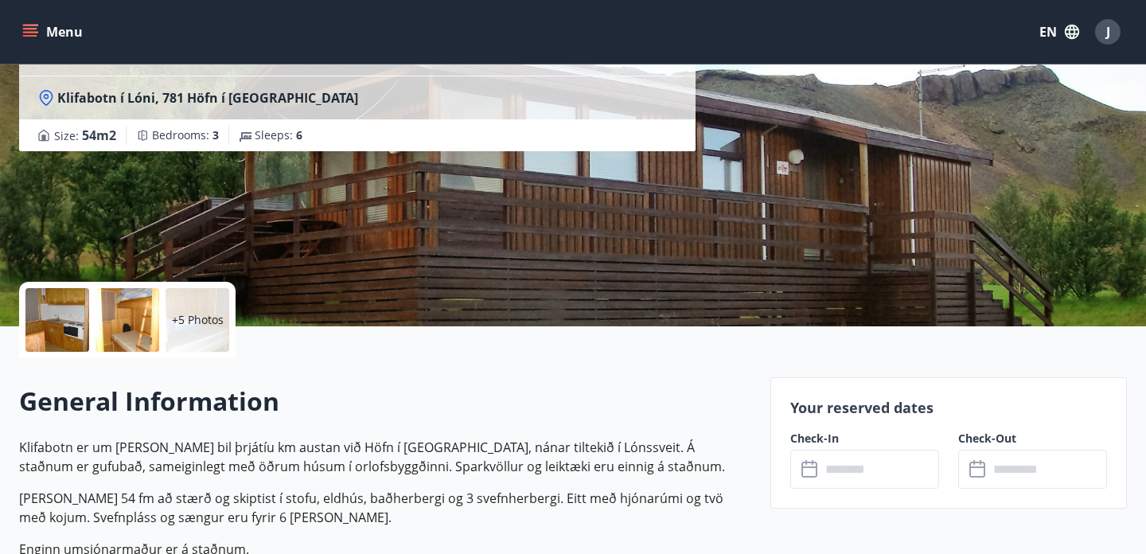
scroll to position [149, 0]
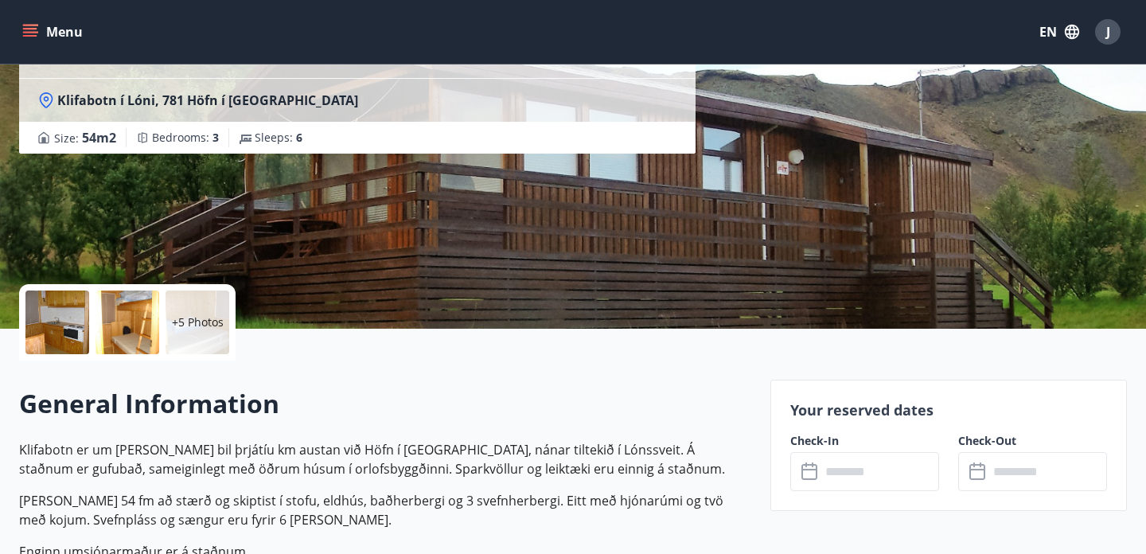
click at [209, 322] on p "+5 Photos" at bounding box center [198, 322] width 52 height 16
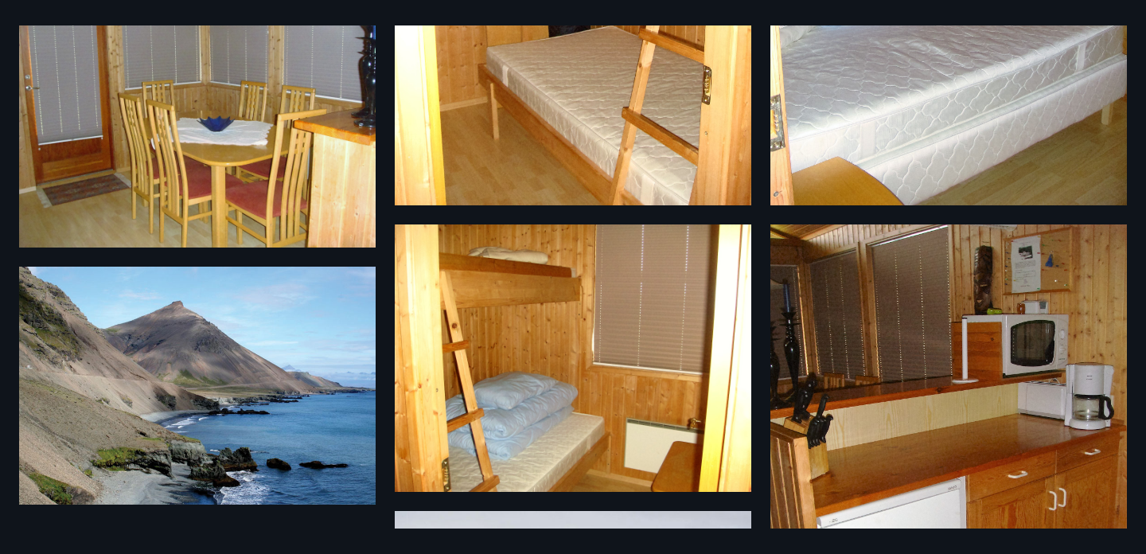
scroll to position [871, 0]
